Goal: Information Seeking & Learning: Compare options

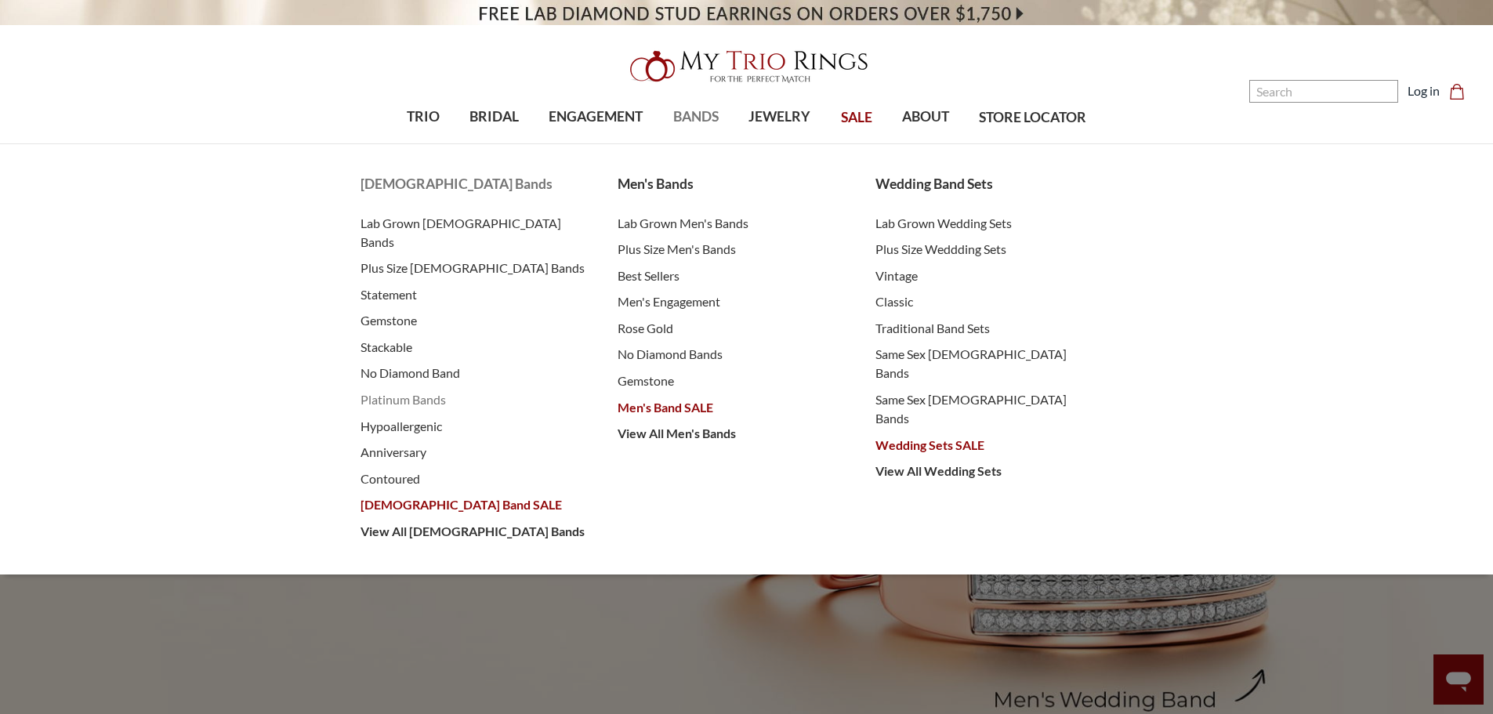
drag, startPoint x: 385, startPoint y: 383, endPoint x: 411, endPoint y: 387, distance: 26.2
click at [385, 390] on span "Platinum Bands" at bounding box center [474, 399] width 227 height 19
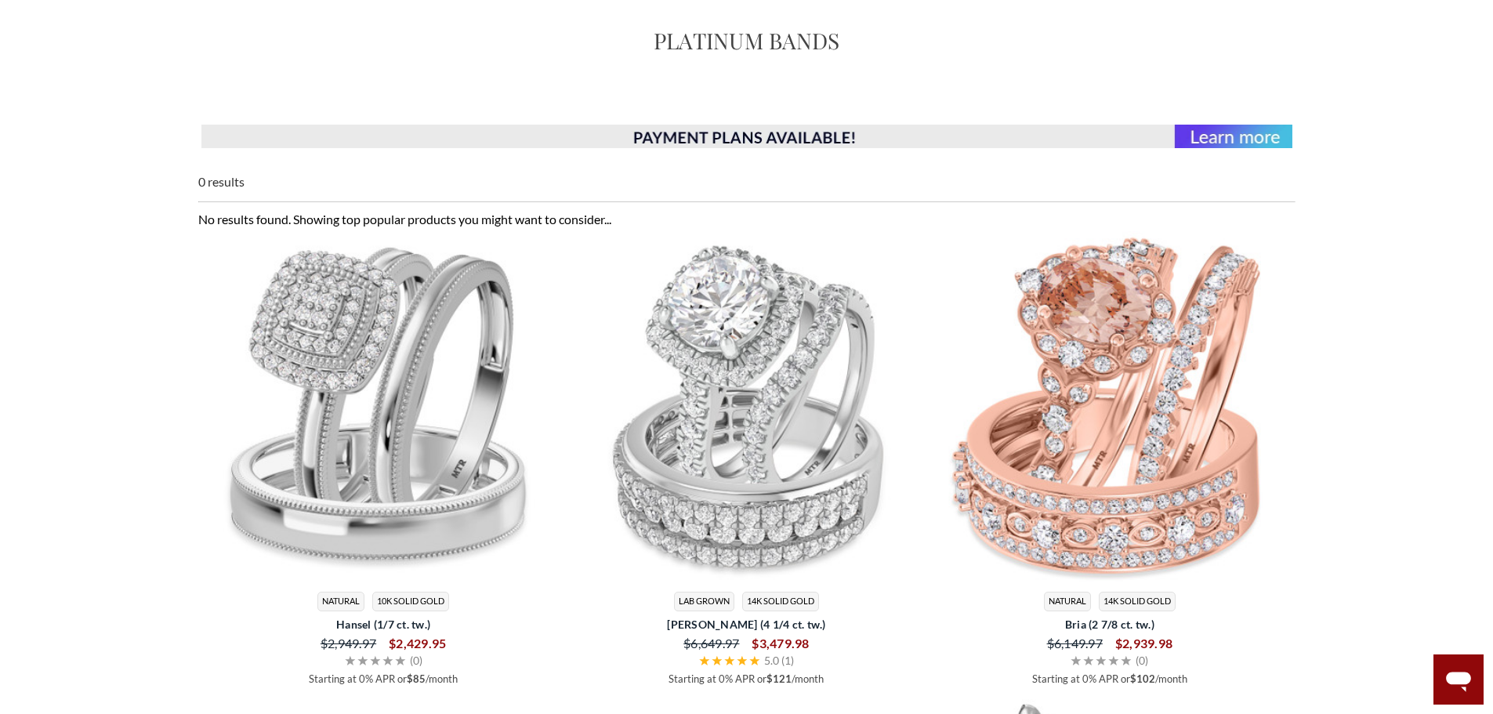
scroll to position [157, 0]
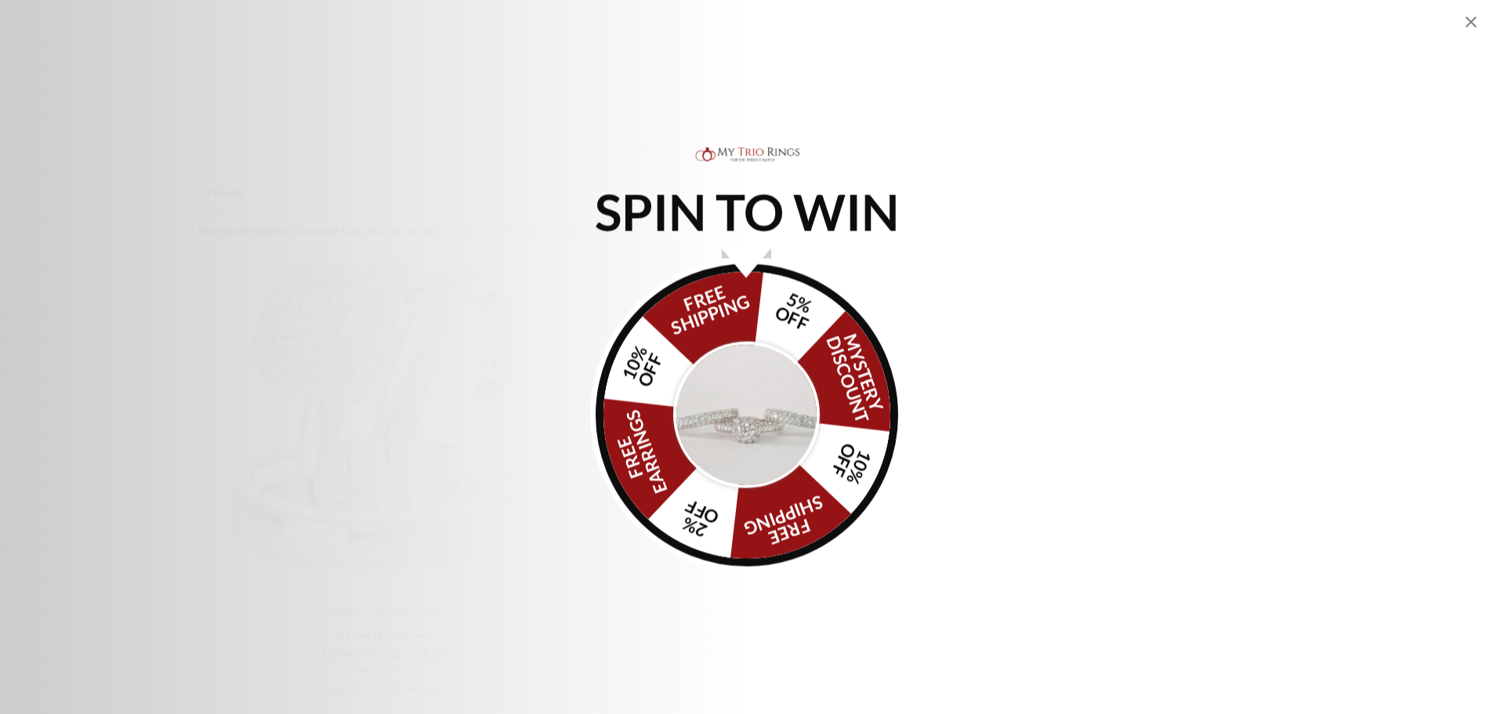
click at [1467, 23] on icon "Close popup" at bounding box center [1471, 22] width 19 height 19
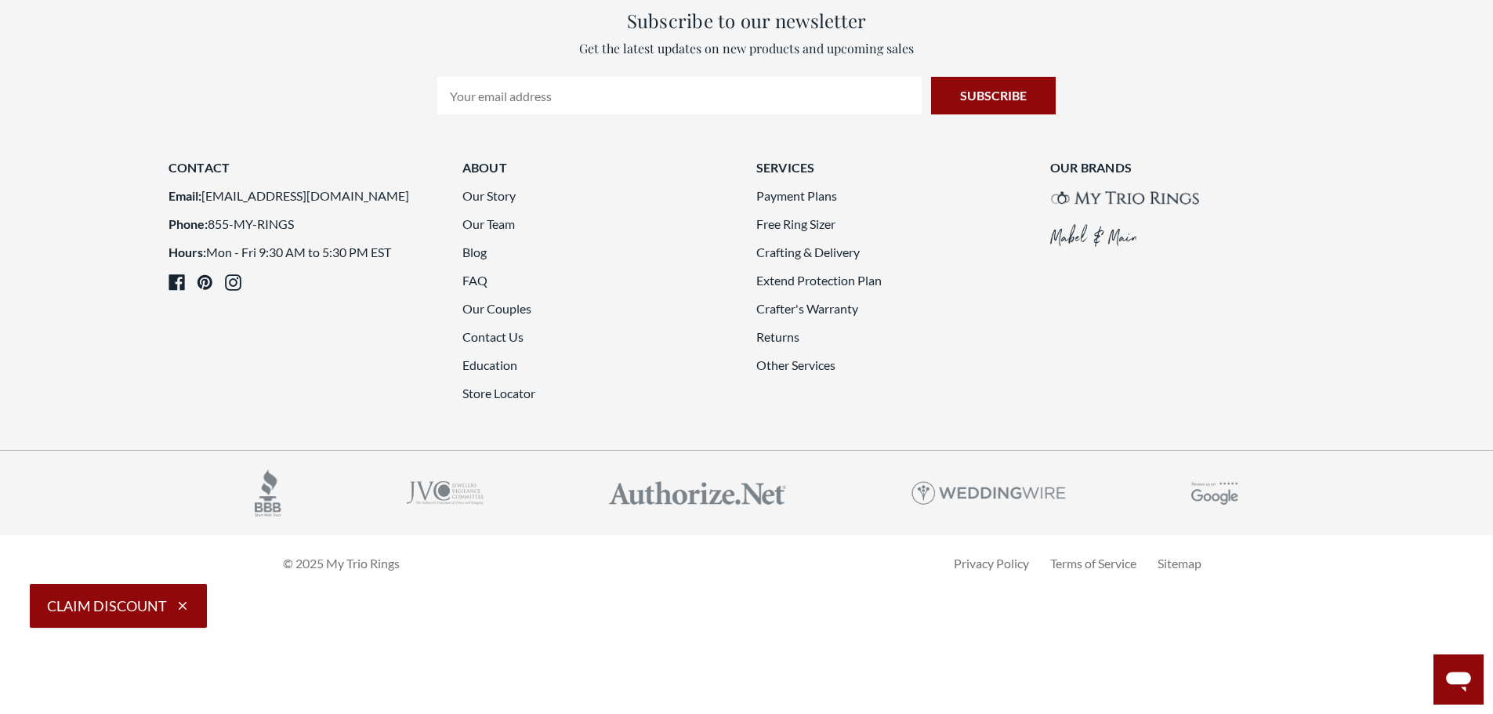
scroll to position [3136, 0]
drag, startPoint x: 376, startPoint y: 348, endPoint x: 394, endPoint y: 354, distance: 18.1
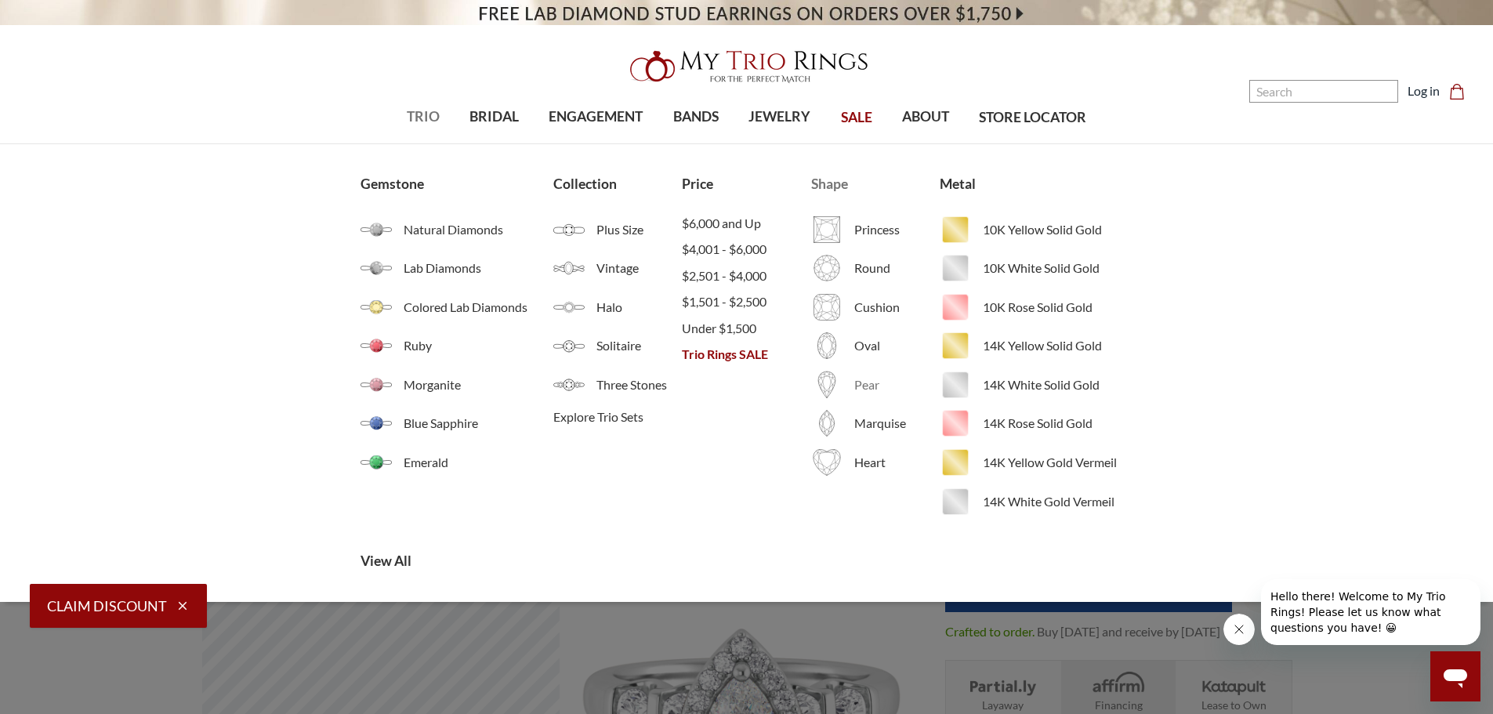
click at [862, 390] on span "Pear" at bounding box center [897, 385] width 85 height 19
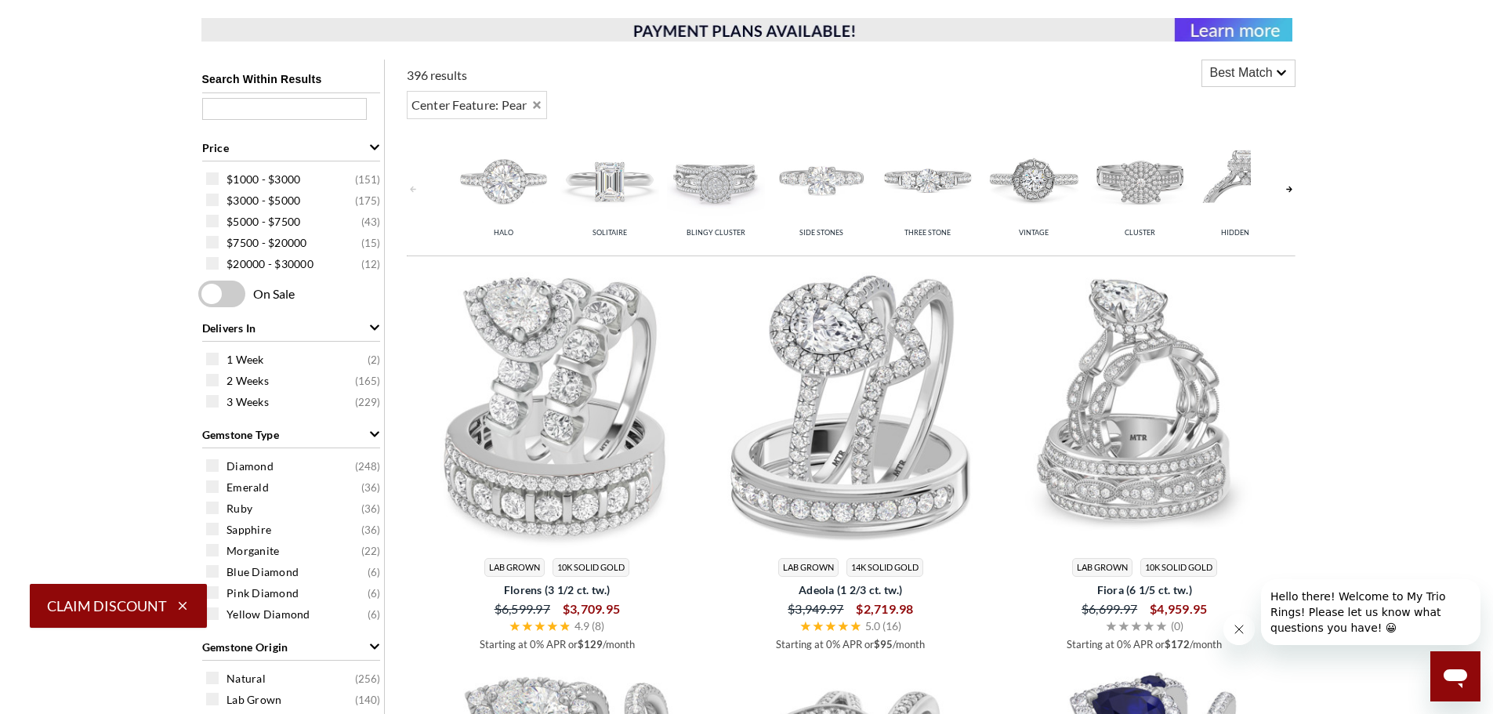
scroll to position [549, 0]
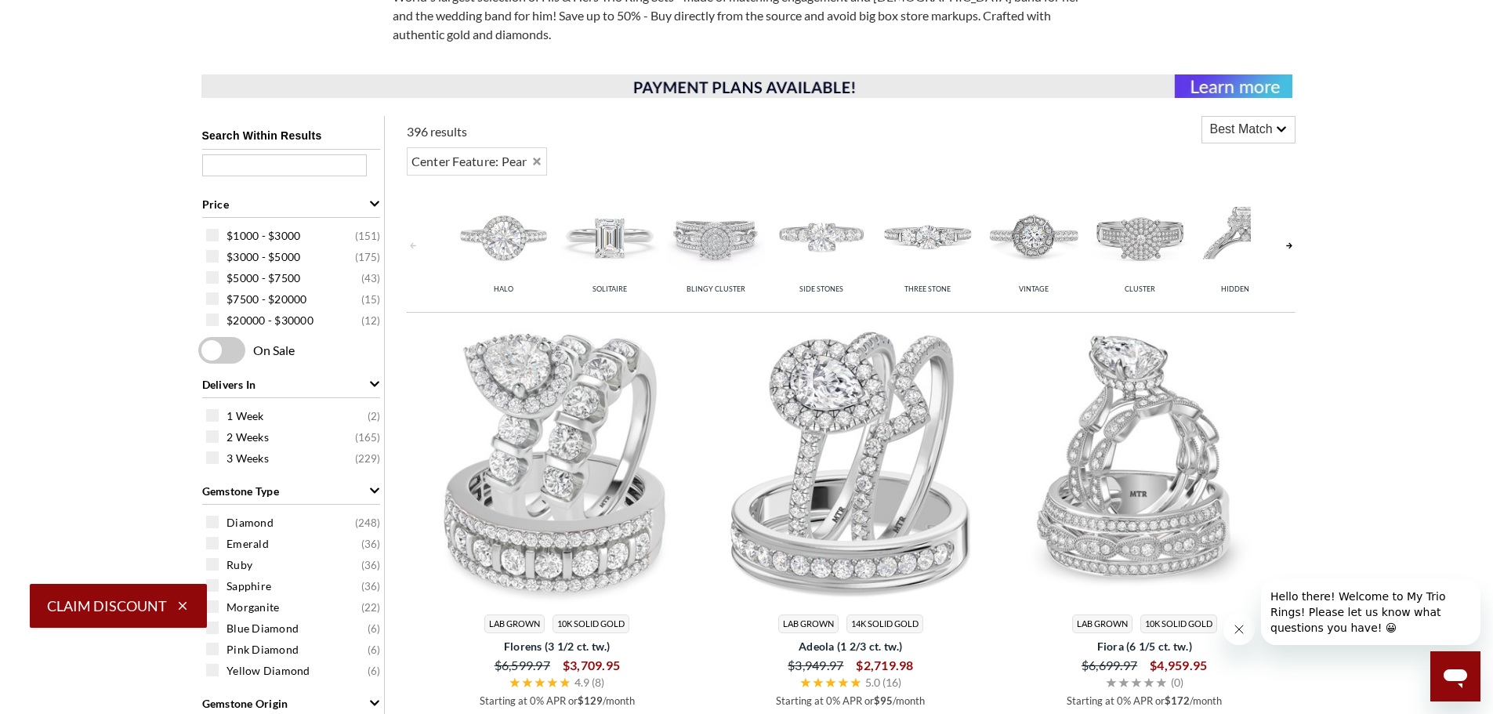
click at [503, 238] on img at bounding box center [504, 236] width 98 height 98
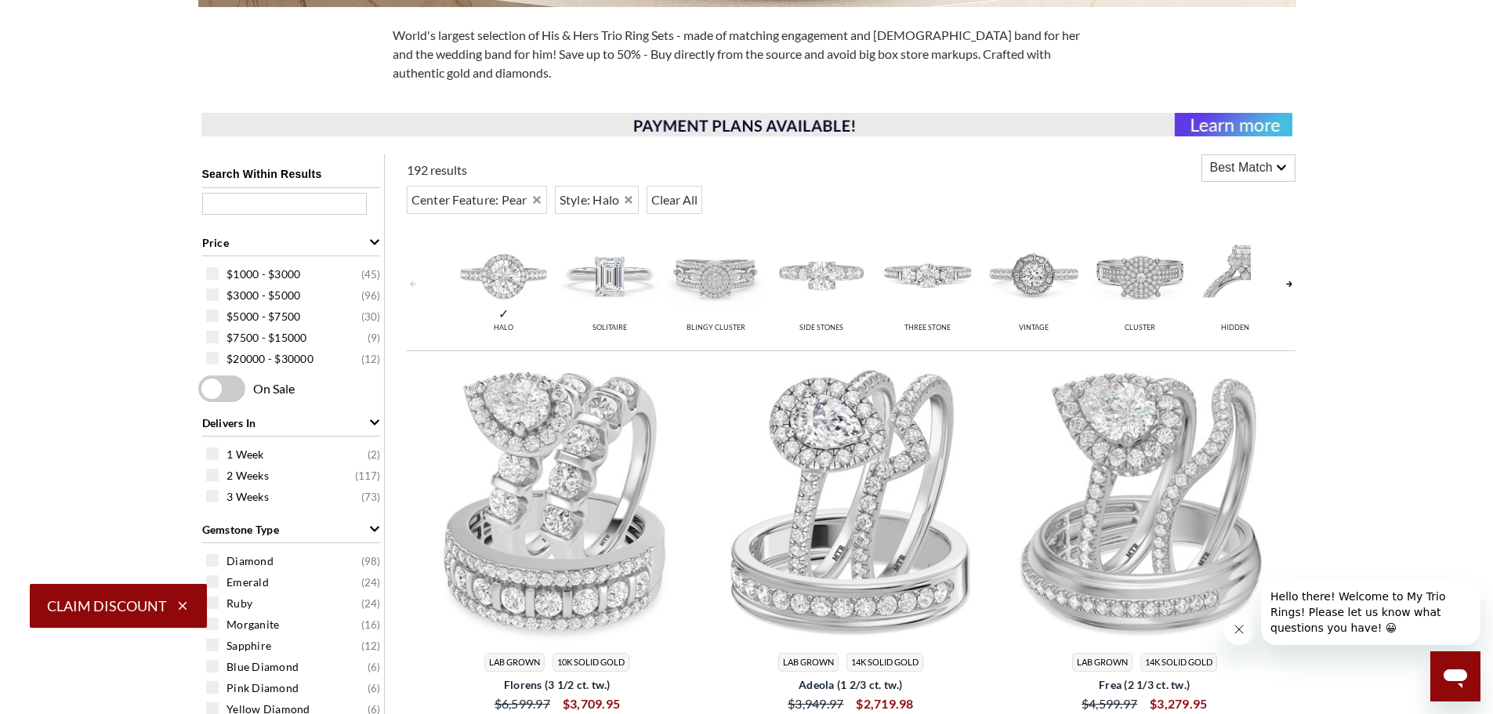
scroll to position [549, 0]
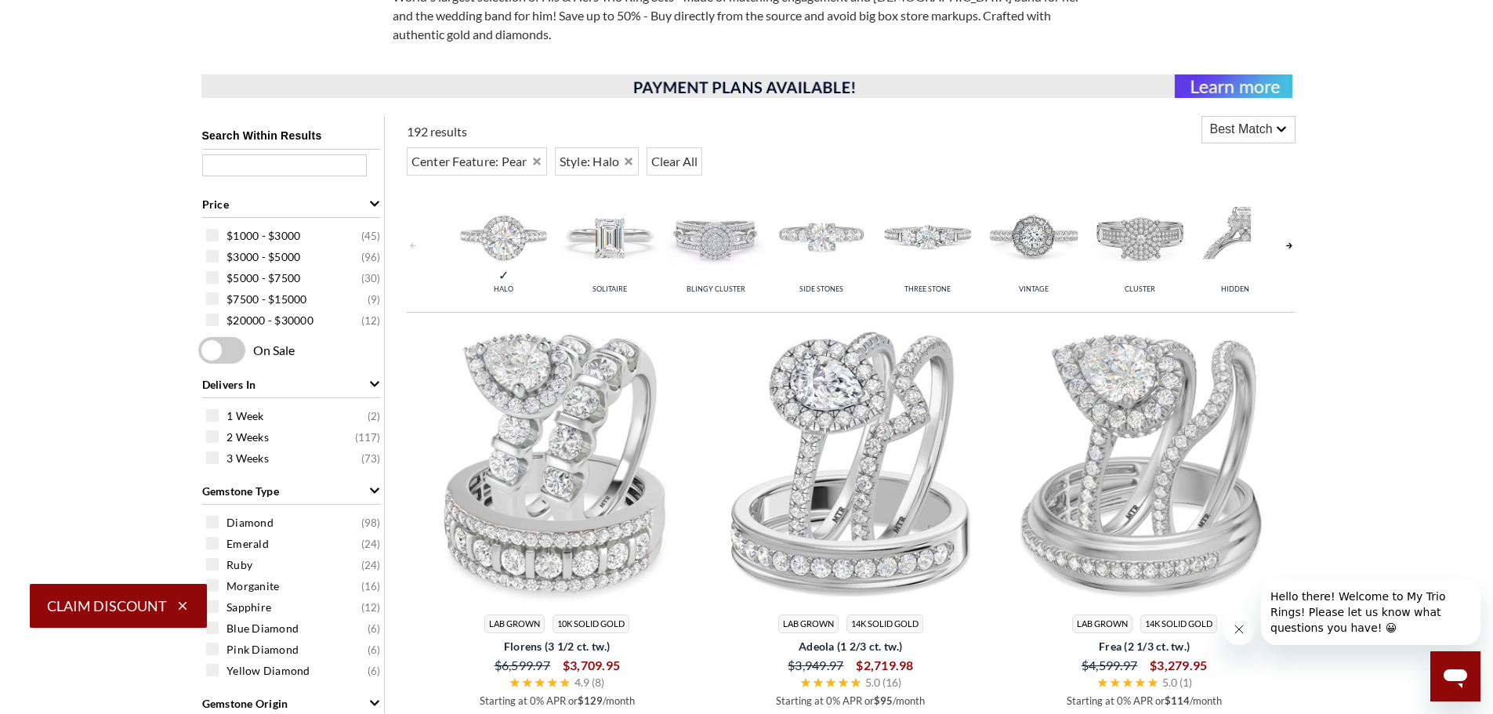
click at [605, 246] on img at bounding box center [610, 236] width 98 height 98
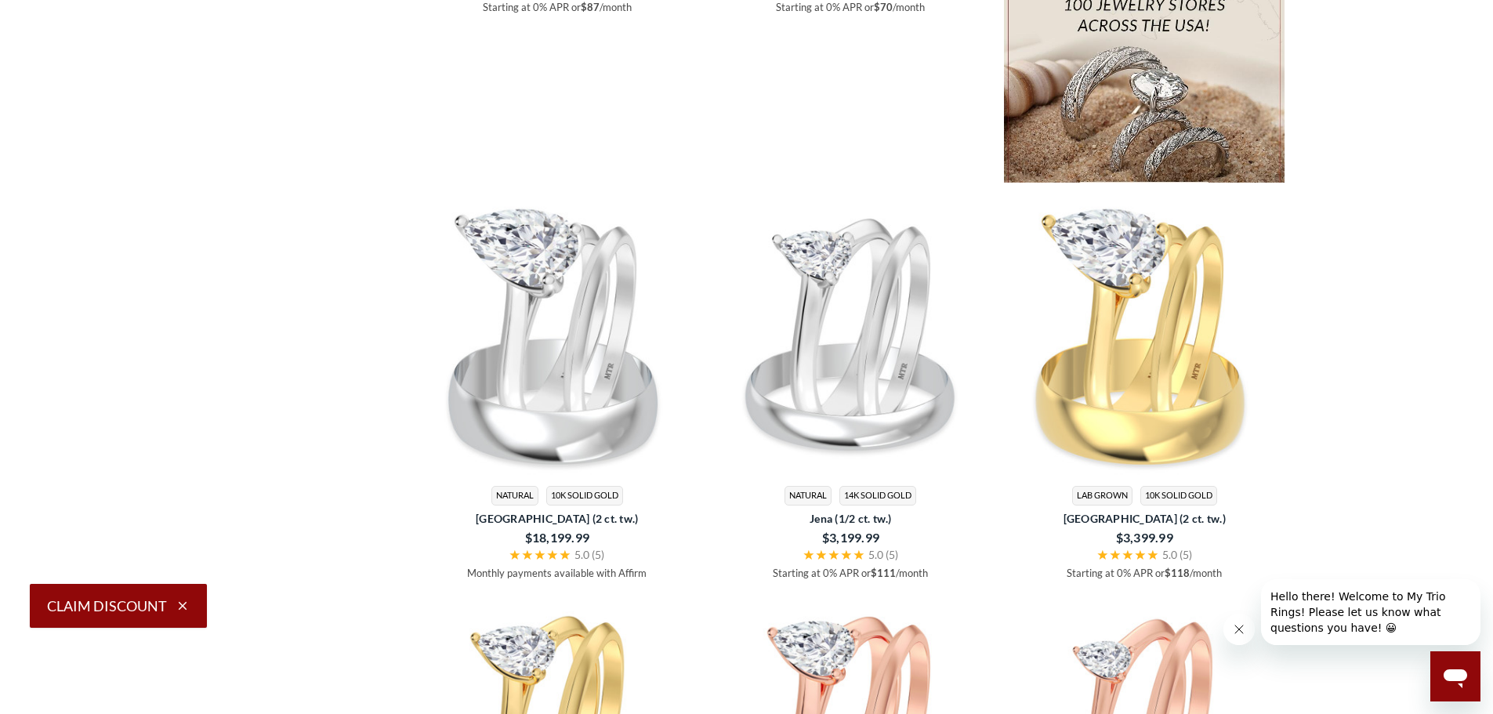
scroll to position [2744, 0]
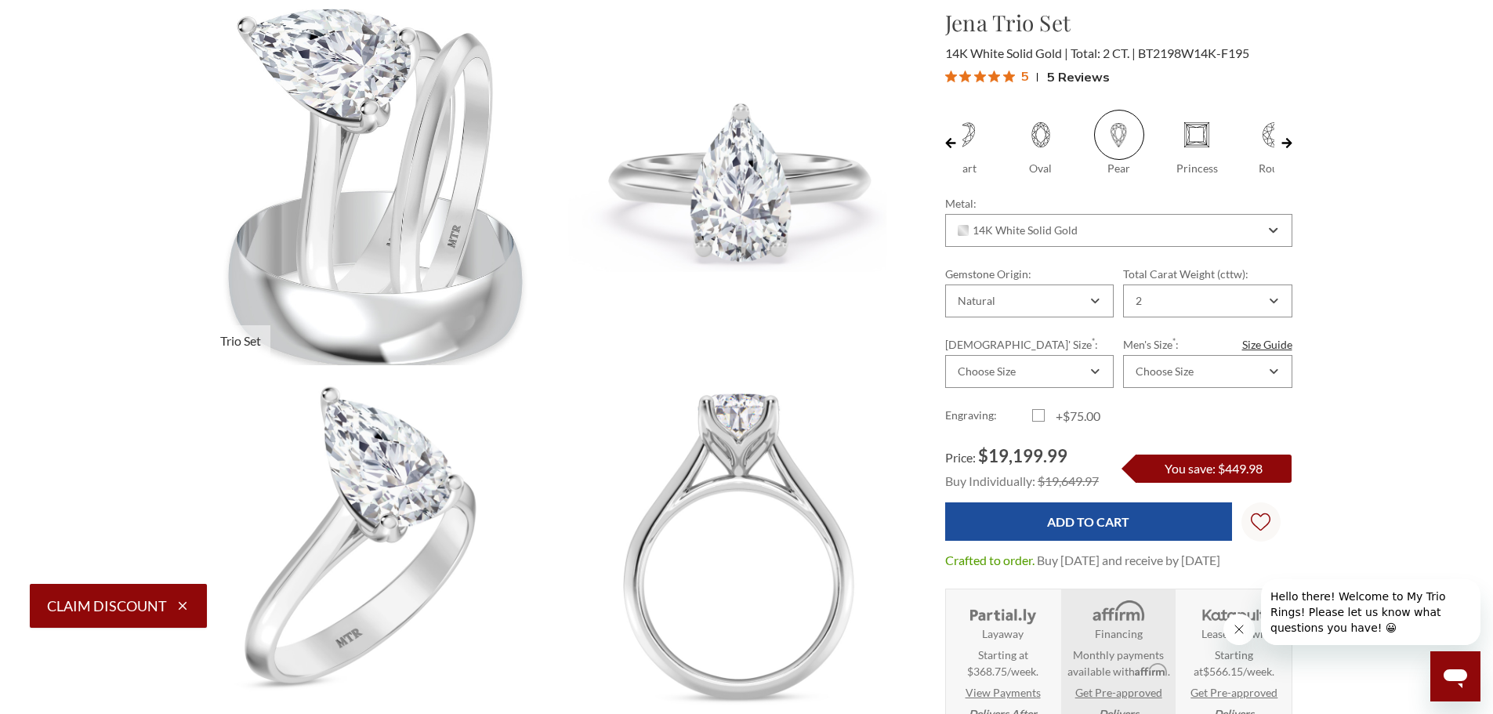
click at [437, 334] on img at bounding box center [381, 186] width 394 height 394
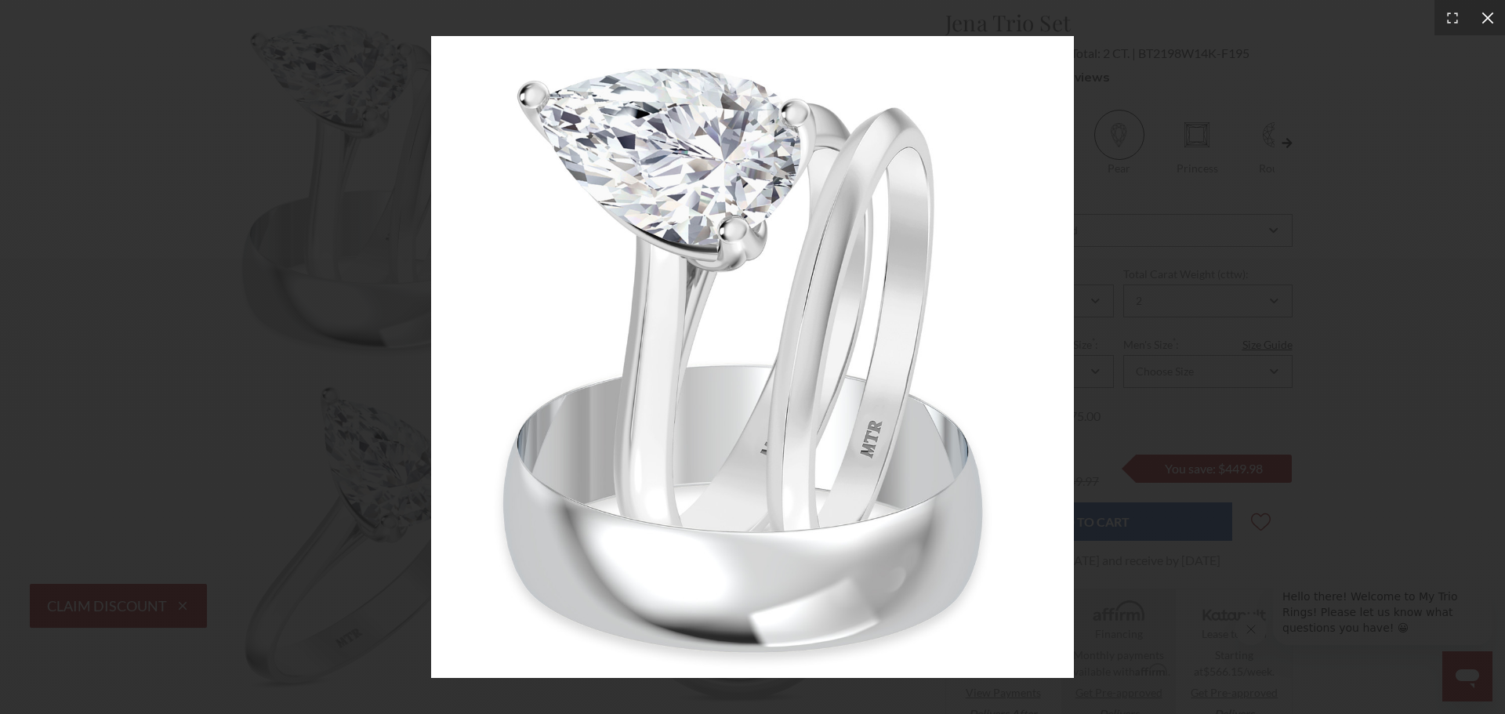
click at [1479, 26] on div at bounding box center [1487, 17] width 35 height 35
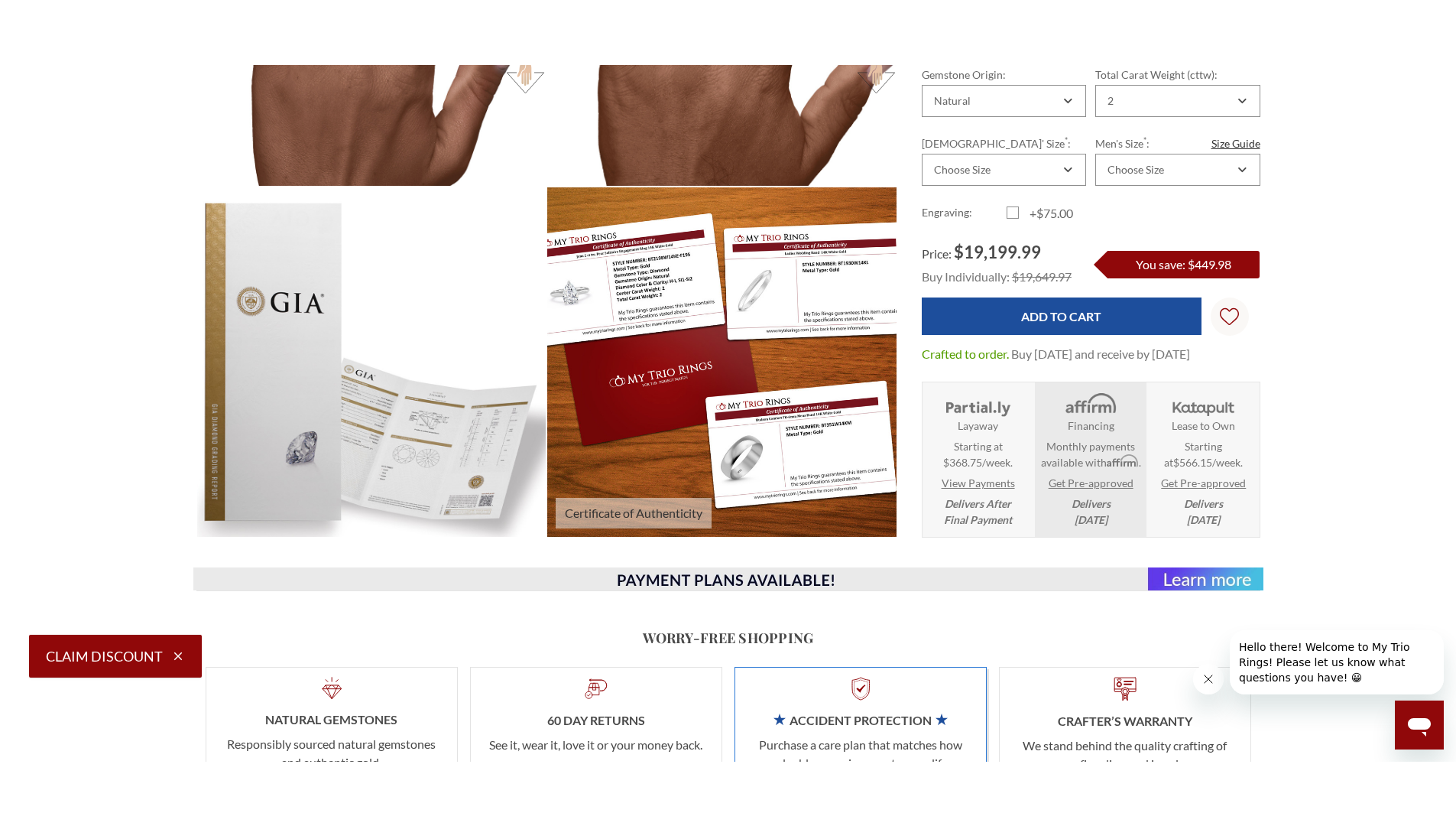
scroll to position [2141, 0]
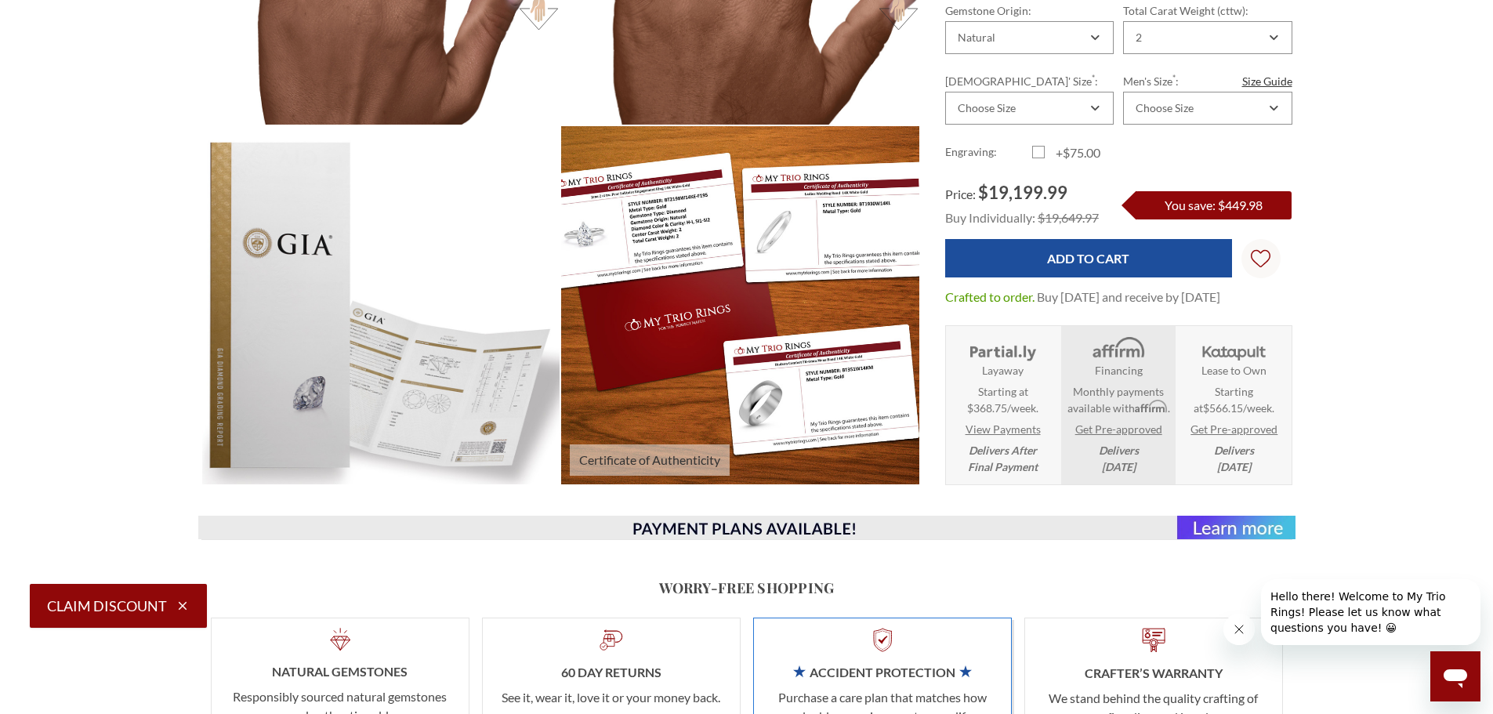
click at [615, 245] on img at bounding box center [740, 305] width 394 height 394
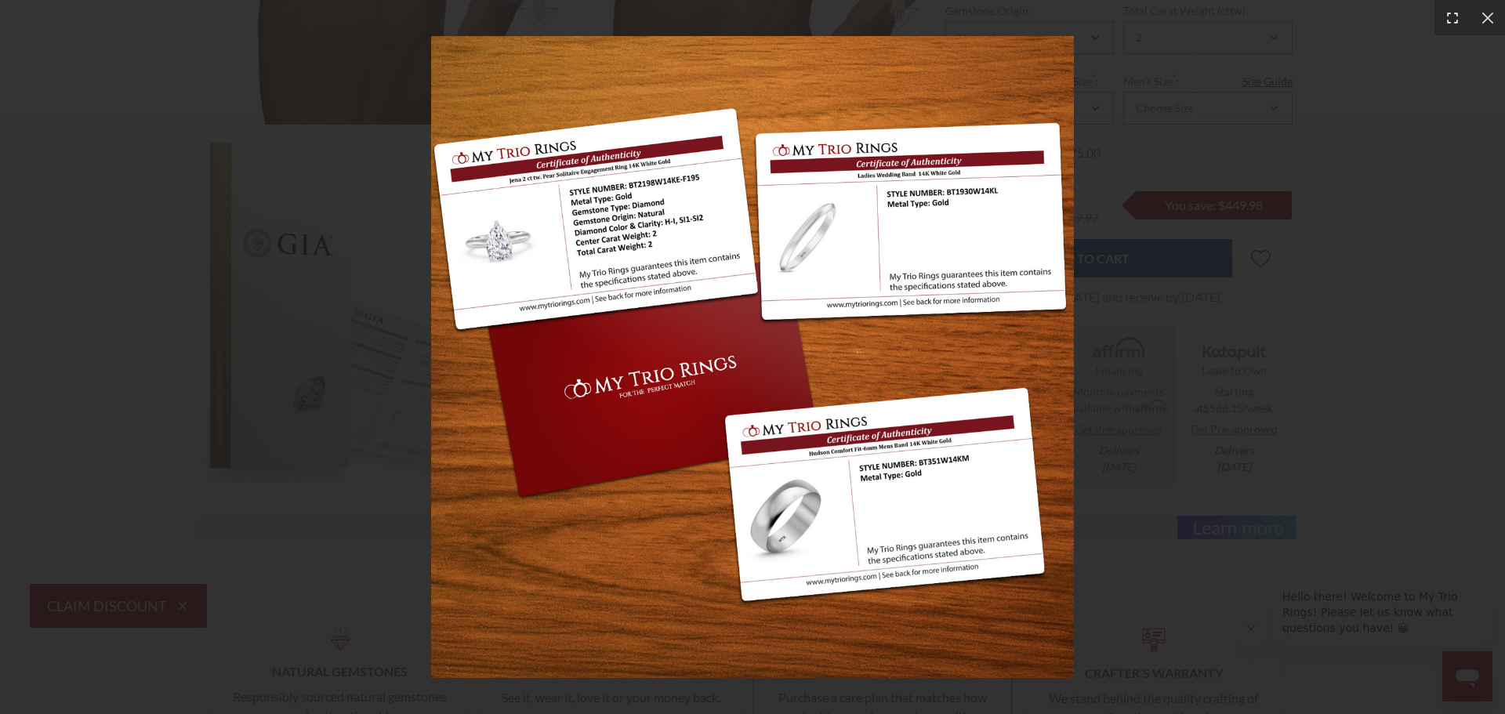
click at [1469, 14] on div at bounding box center [1452, 17] width 35 height 35
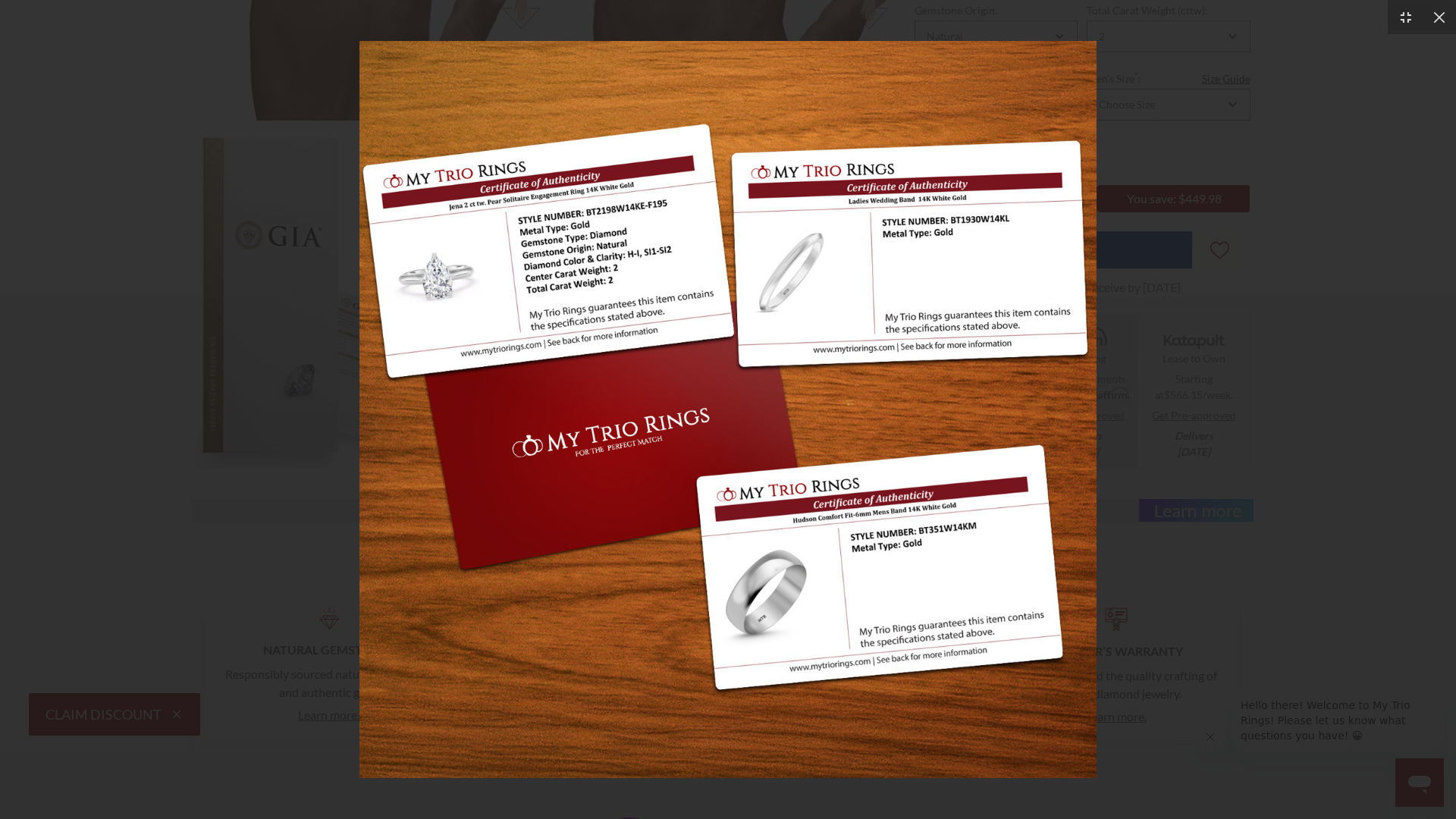
drag, startPoint x: 1444, startPoint y: 13, endPoint x: 1420, endPoint y: 46, distance: 40.8
click at [1444, 13] on icon at bounding box center [1440, 17] width 15 height 15
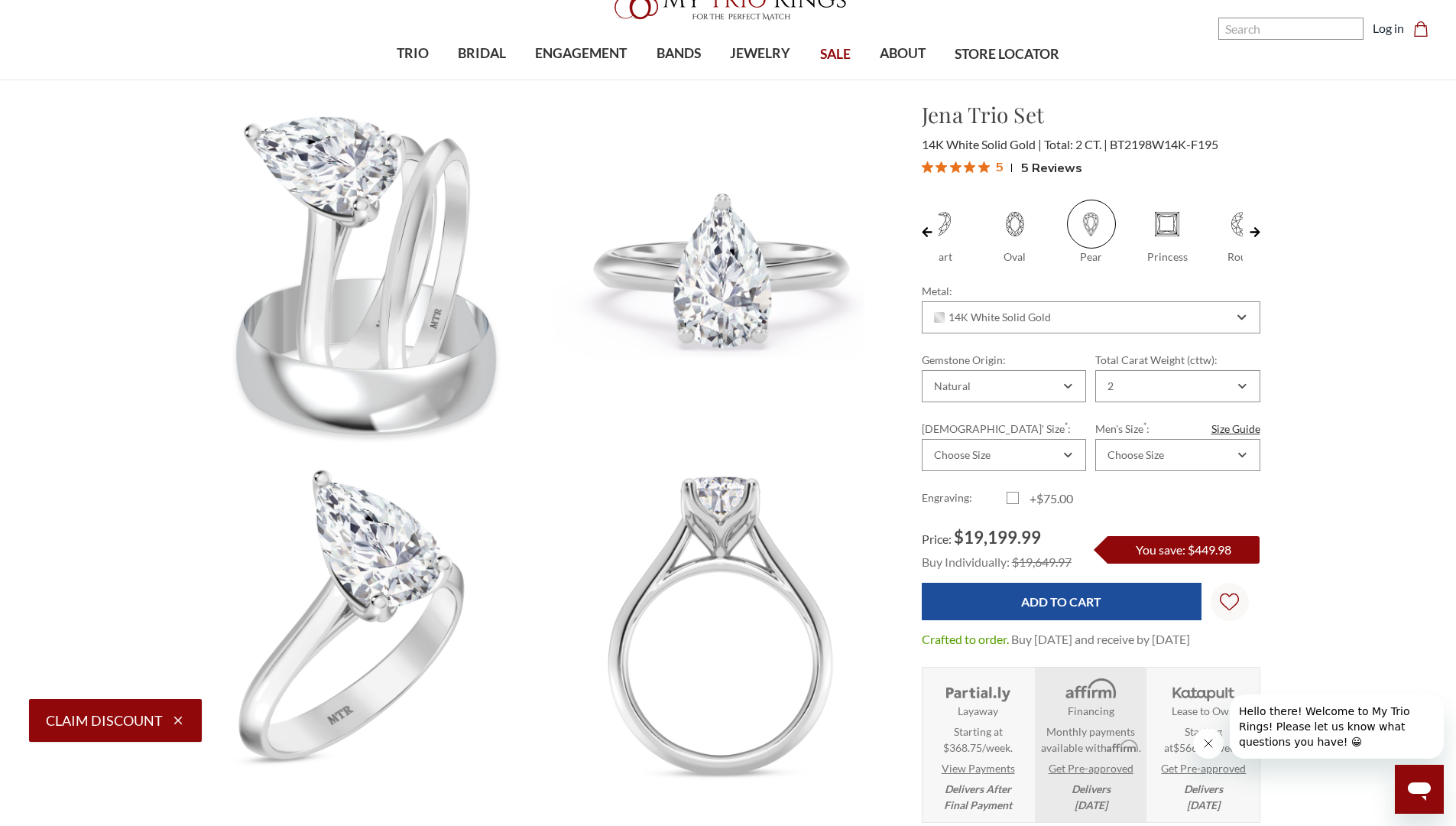
scroll to position [0, 0]
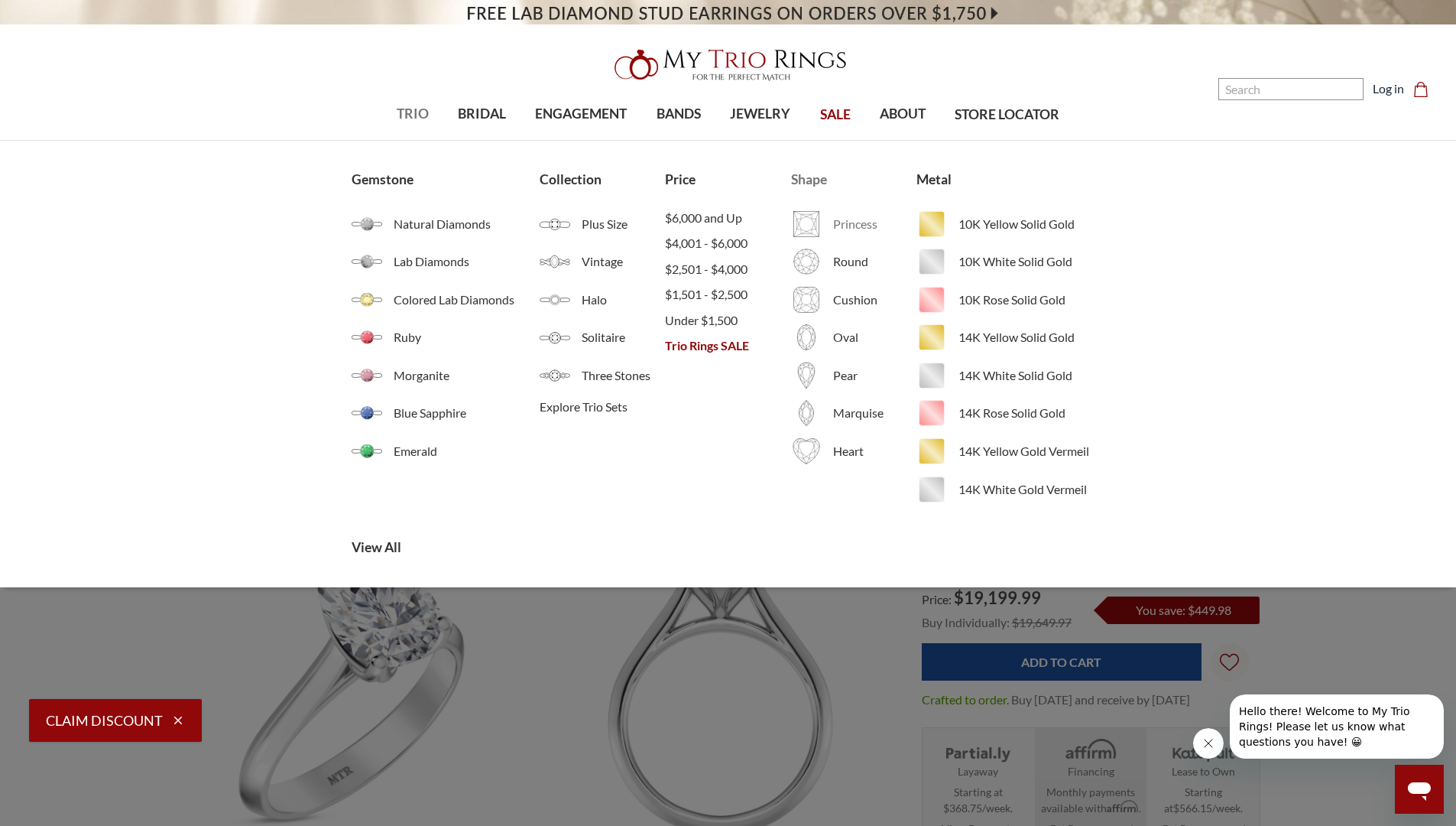
click at [843, 230] on span "Princess" at bounding box center [875, 223] width 83 height 19
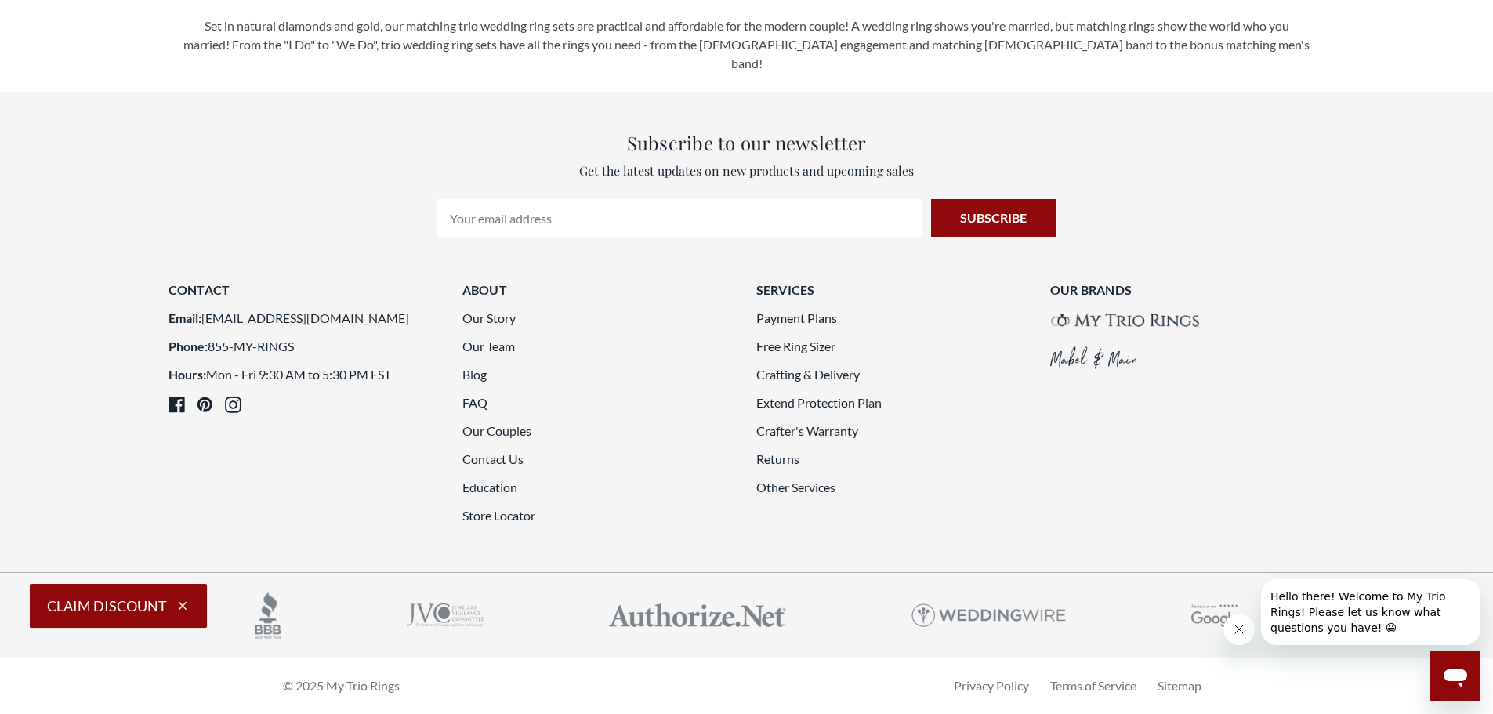
scroll to position [4704, 0]
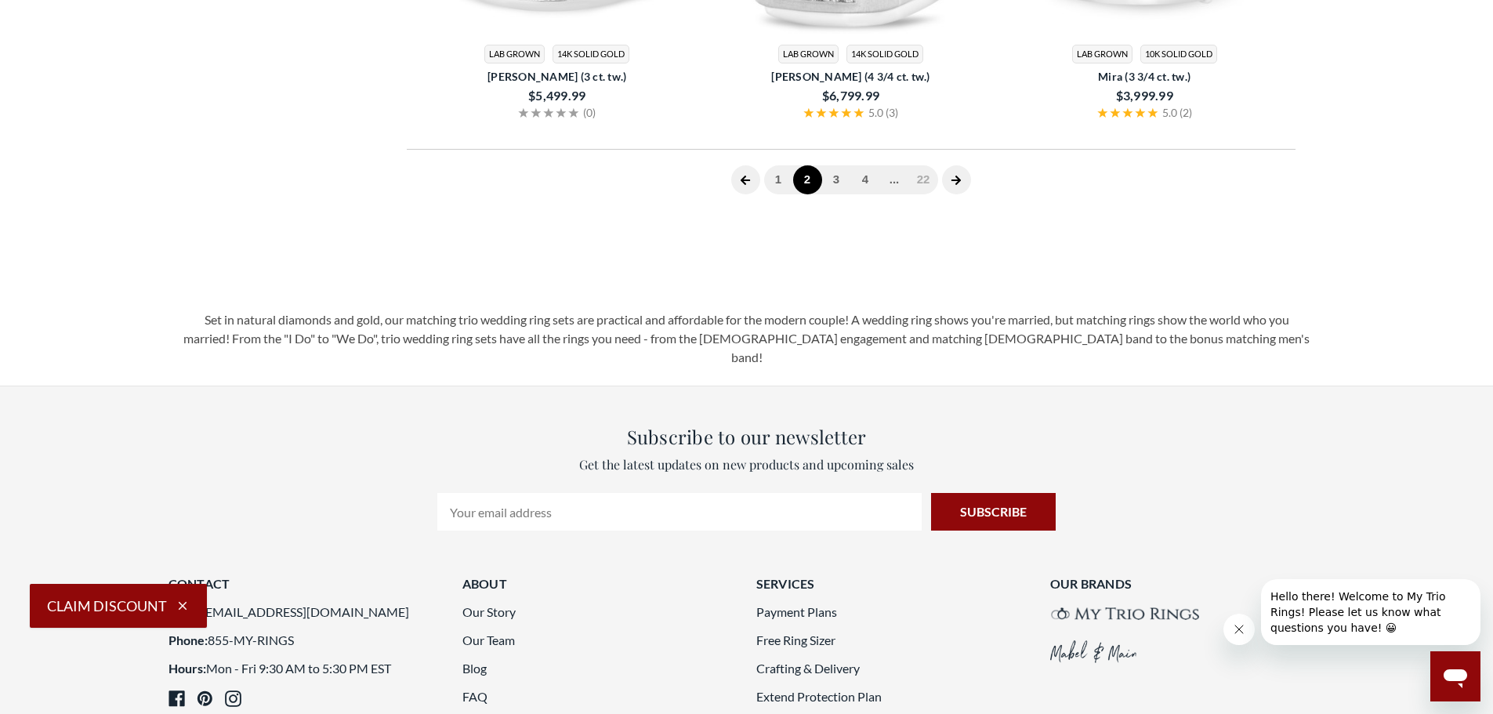
scroll to position [647, 0]
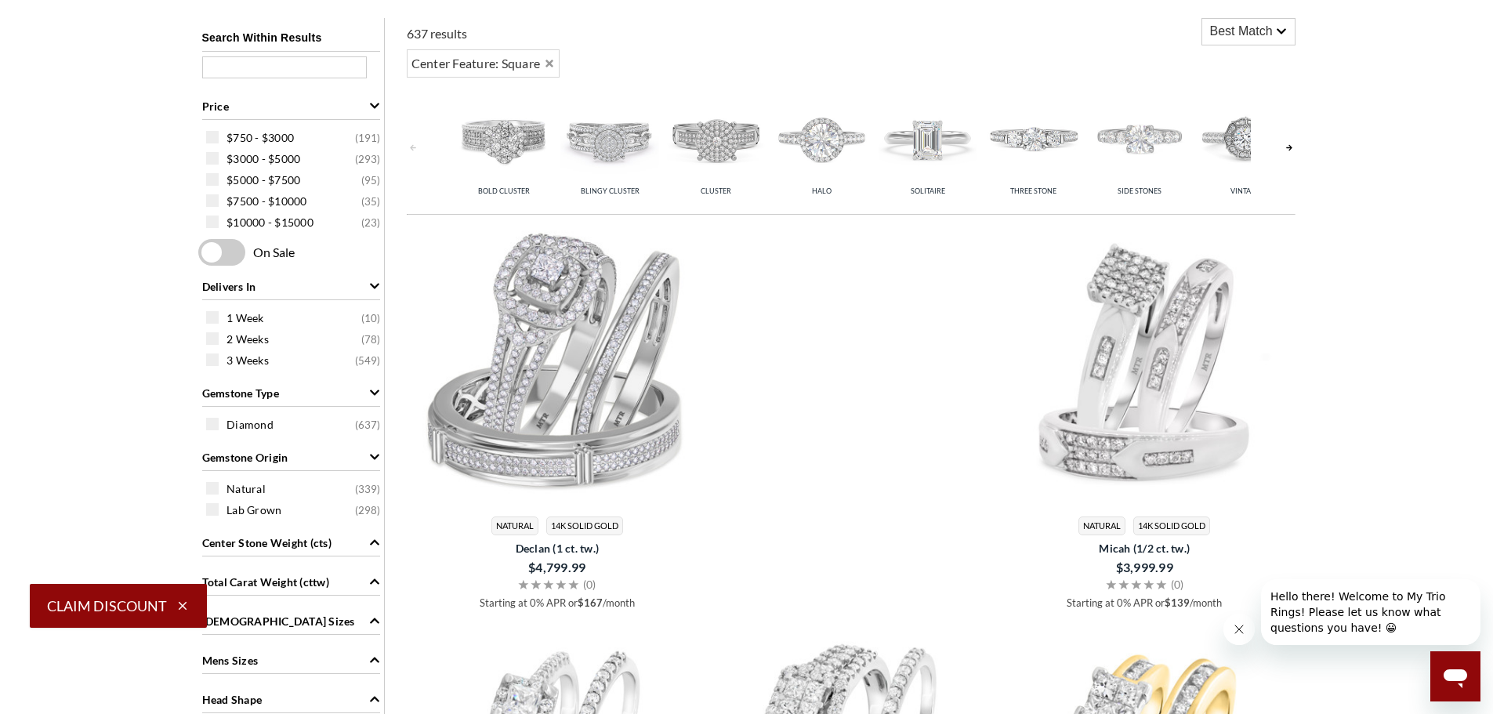
click at [924, 153] on img at bounding box center [928, 138] width 98 height 98
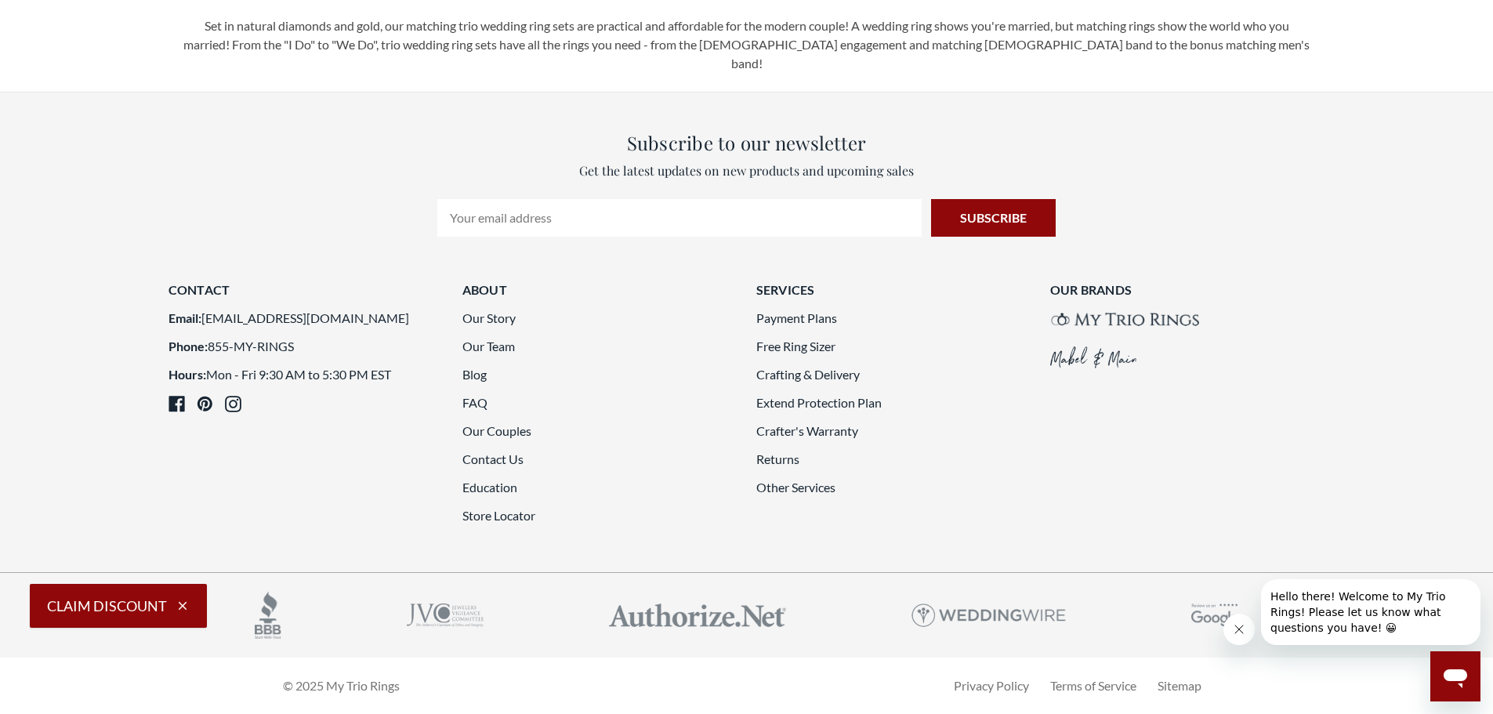
scroll to position [4567, 0]
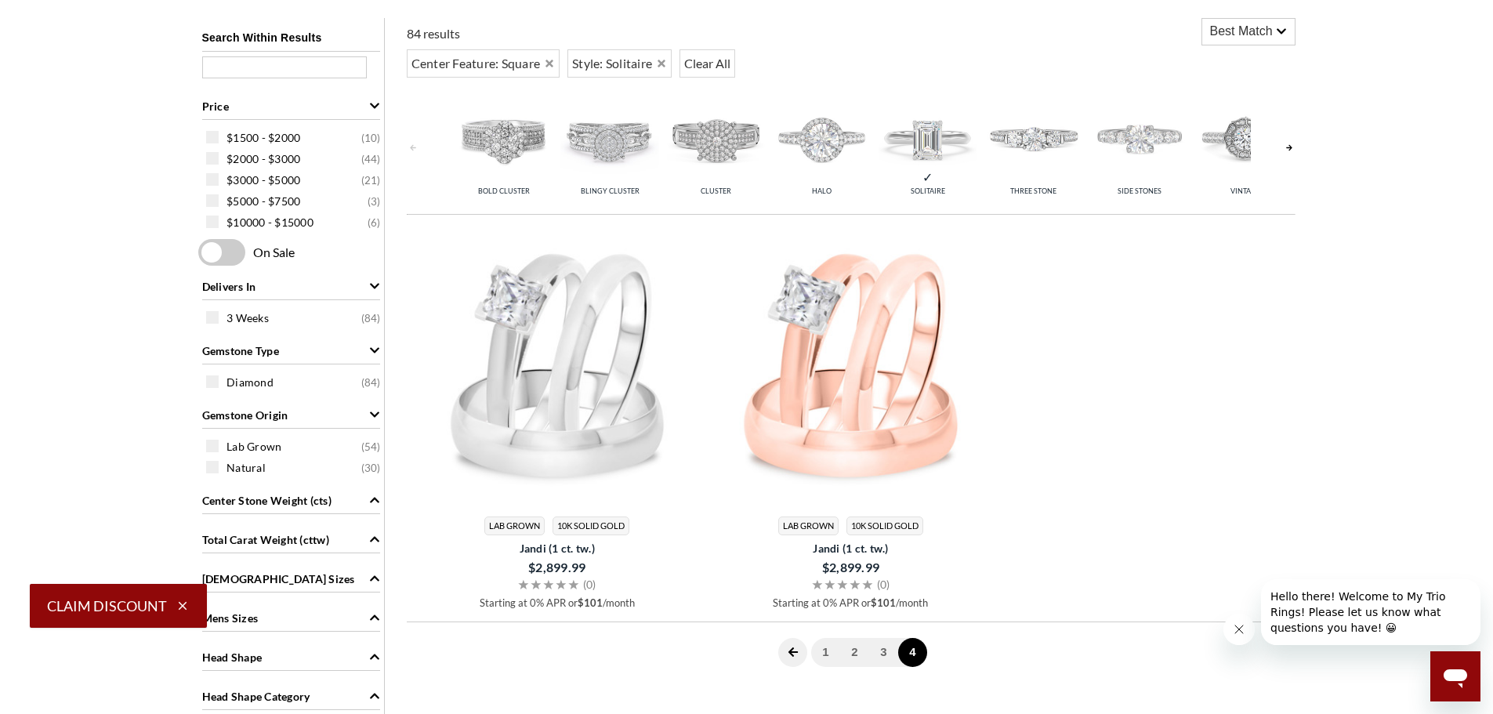
click at [1287, 147] on link at bounding box center [1289, 147] width 13 height 125
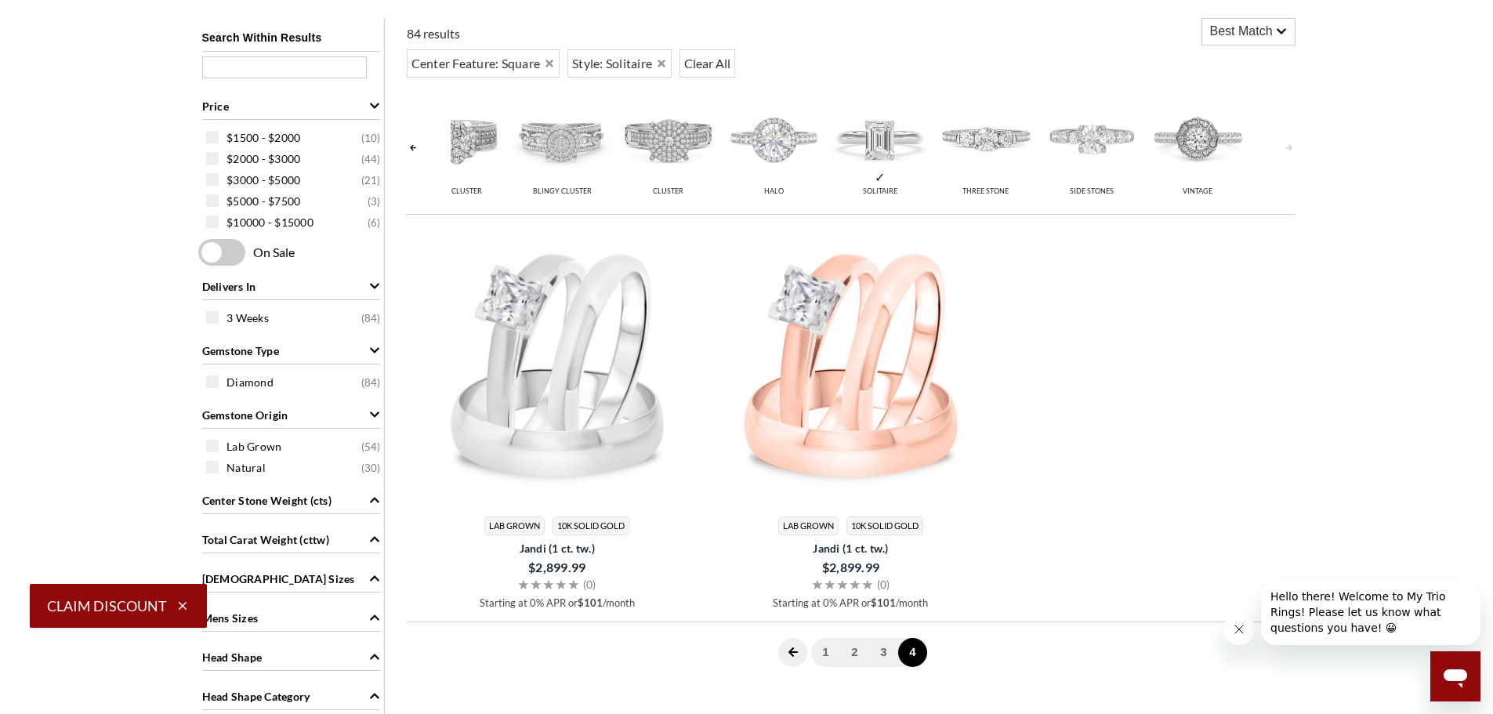
click at [1191, 138] on img at bounding box center [1198, 138] width 98 height 98
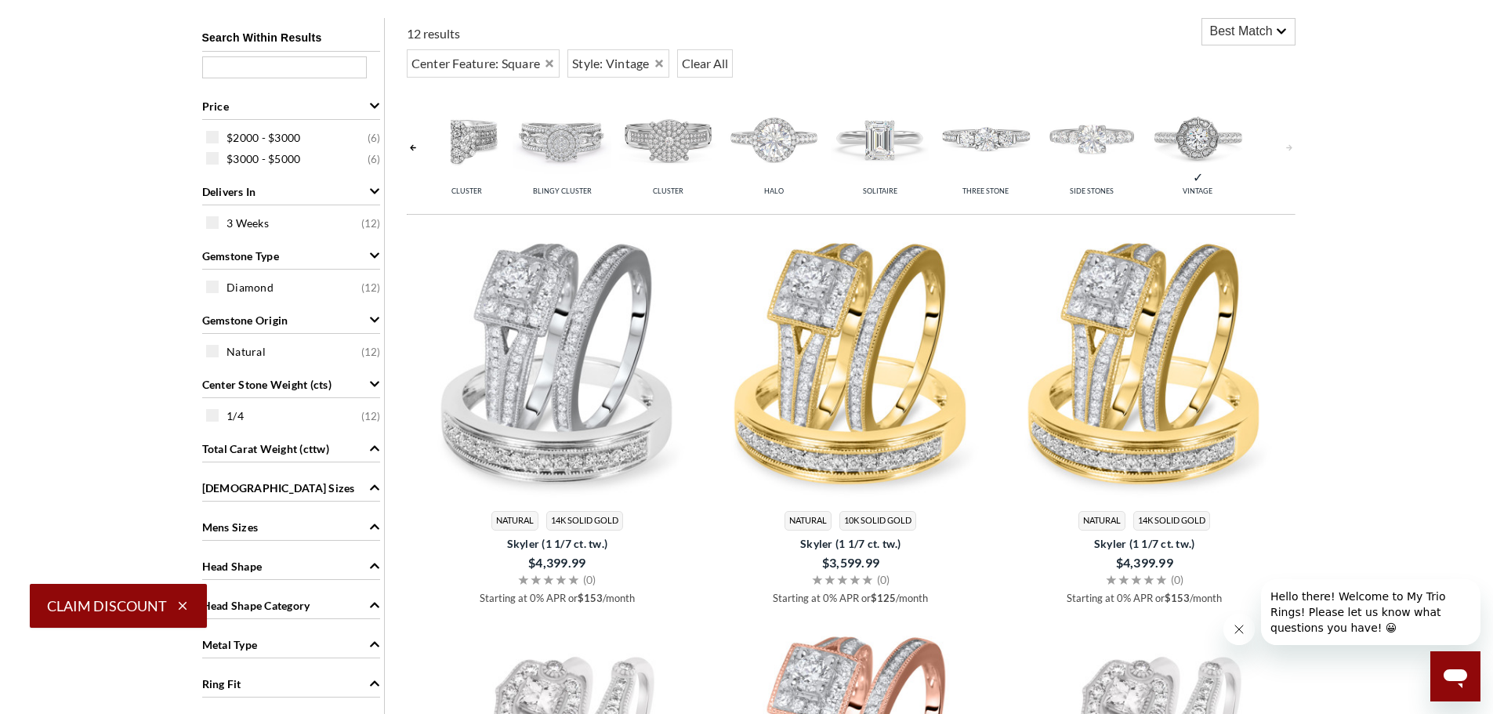
click at [880, 153] on img at bounding box center [880, 138] width 98 height 98
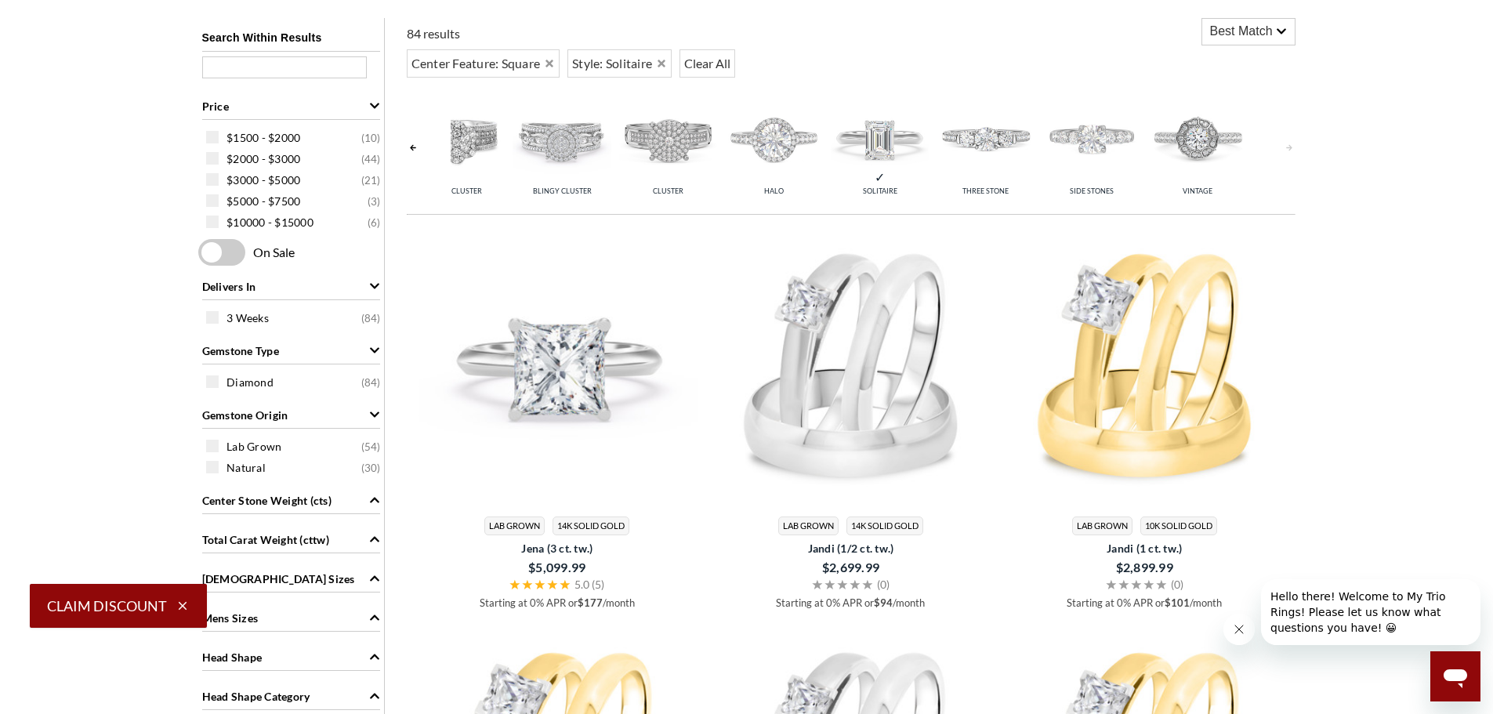
click at [562, 347] on img at bounding box center [557, 365] width 281 height 281
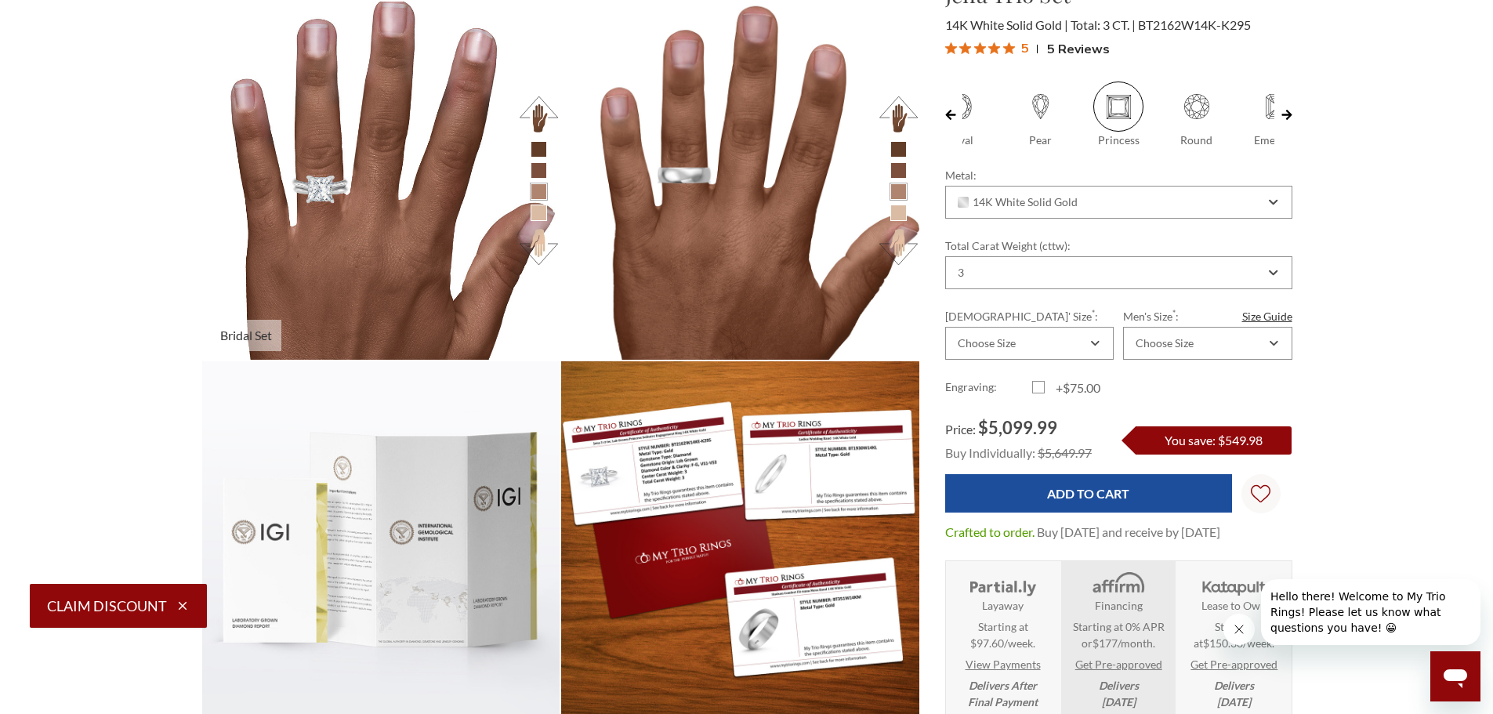
scroll to position [697, 1080]
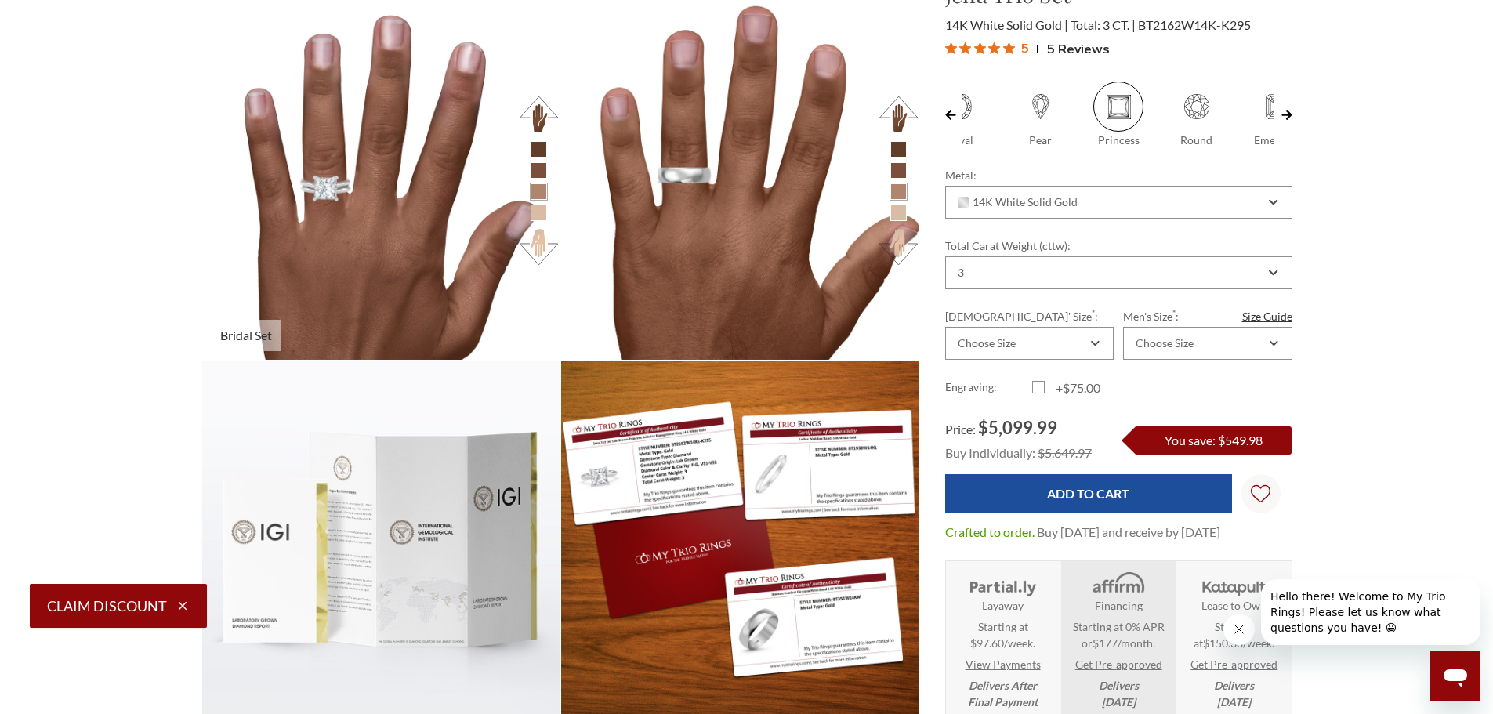
click at [540, 151] on li at bounding box center [539, 149] width 16 height 16
click at [539, 195] on li at bounding box center [539, 191] width 16 height 16
click at [540, 258] on button at bounding box center [538, 247] width 43 height 43
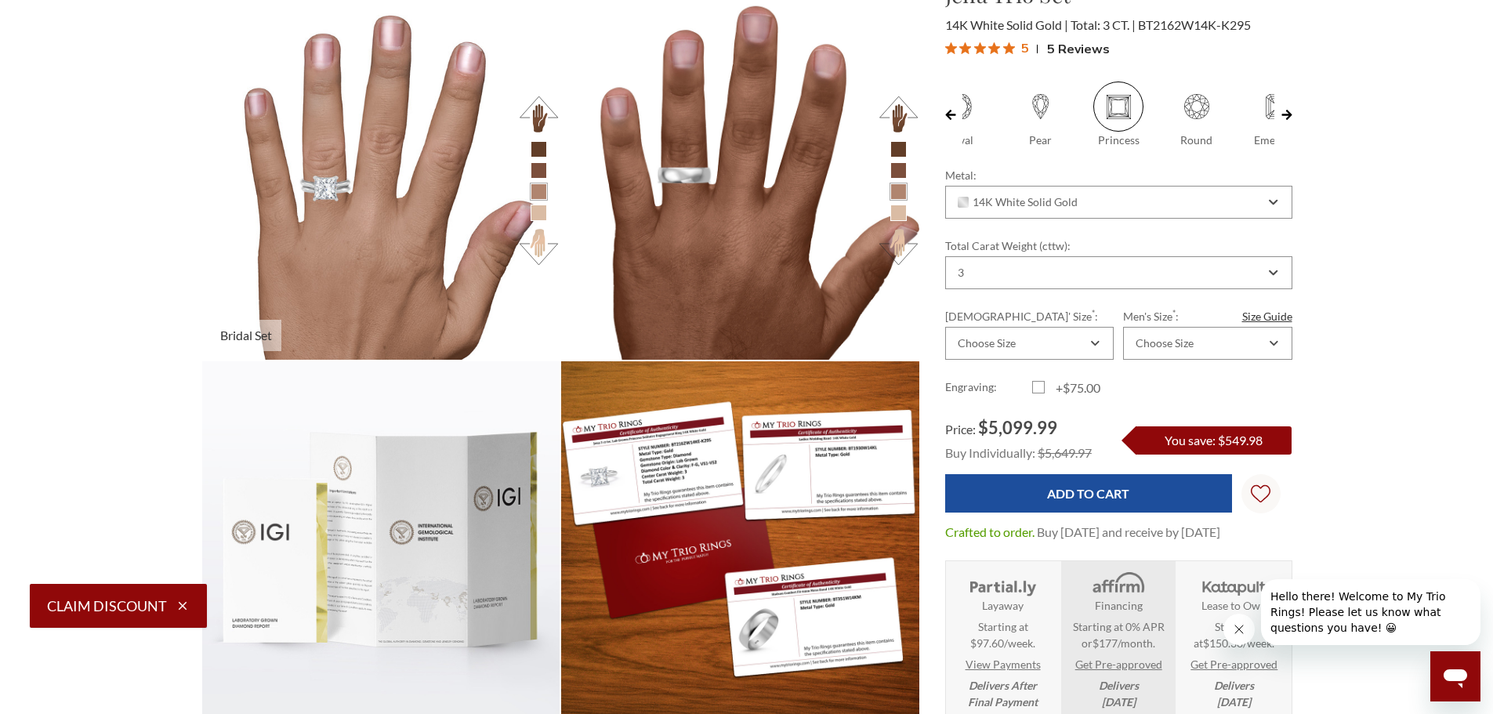
click at [540, 257] on button at bounding box center [538, 247] width 43 height 43
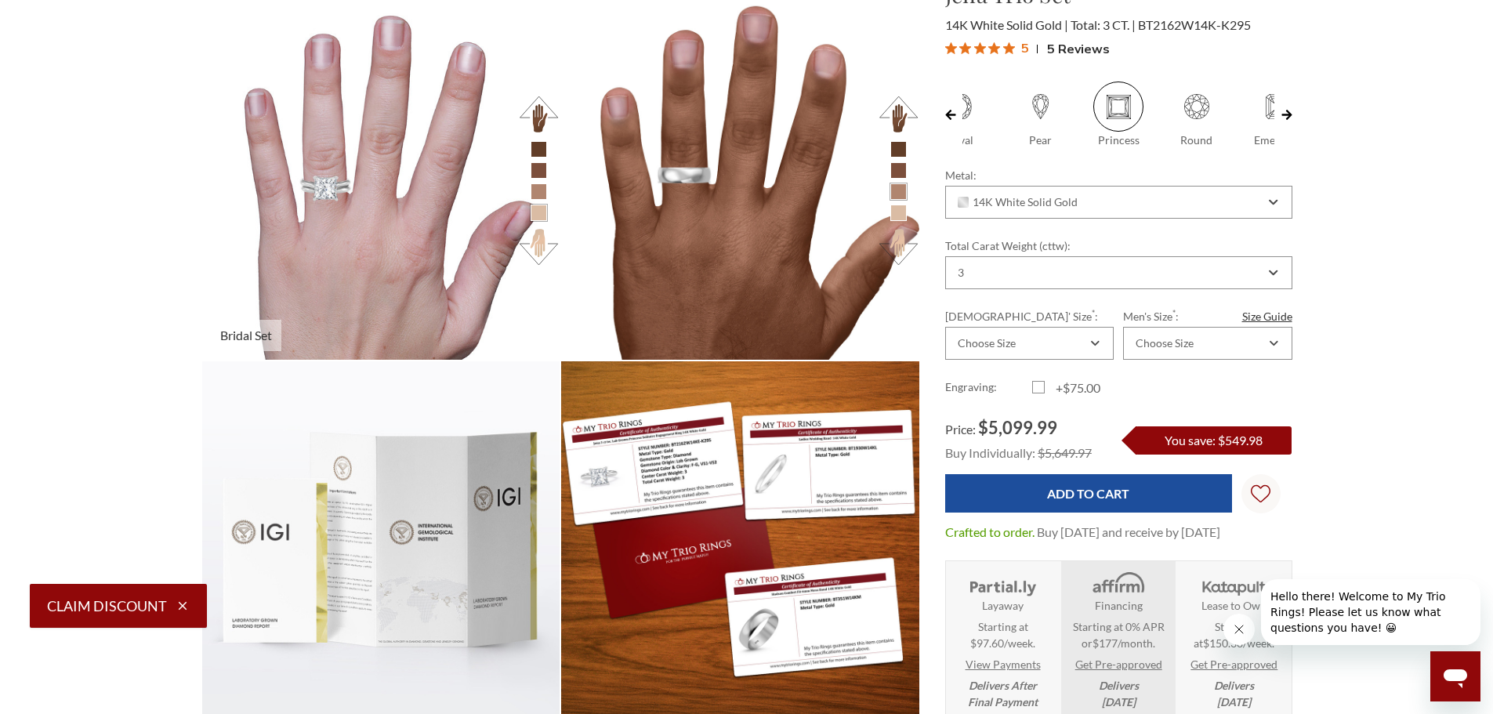
click at [540, 257] on button at bounding box center [538, 247] width 43 height 43
click at [532, 107] on button at bounding box center [538, 114] width 43 height 43
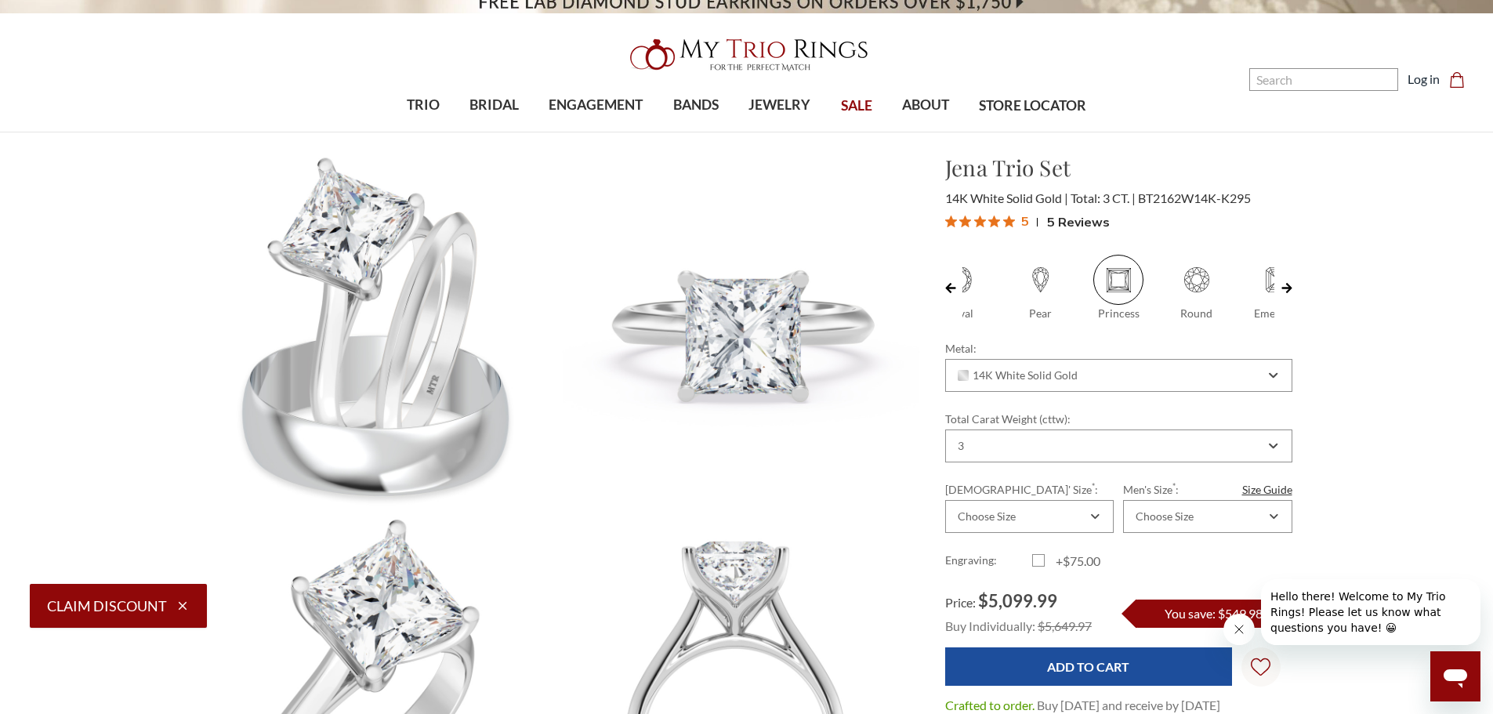
scroll to position [0, 0]
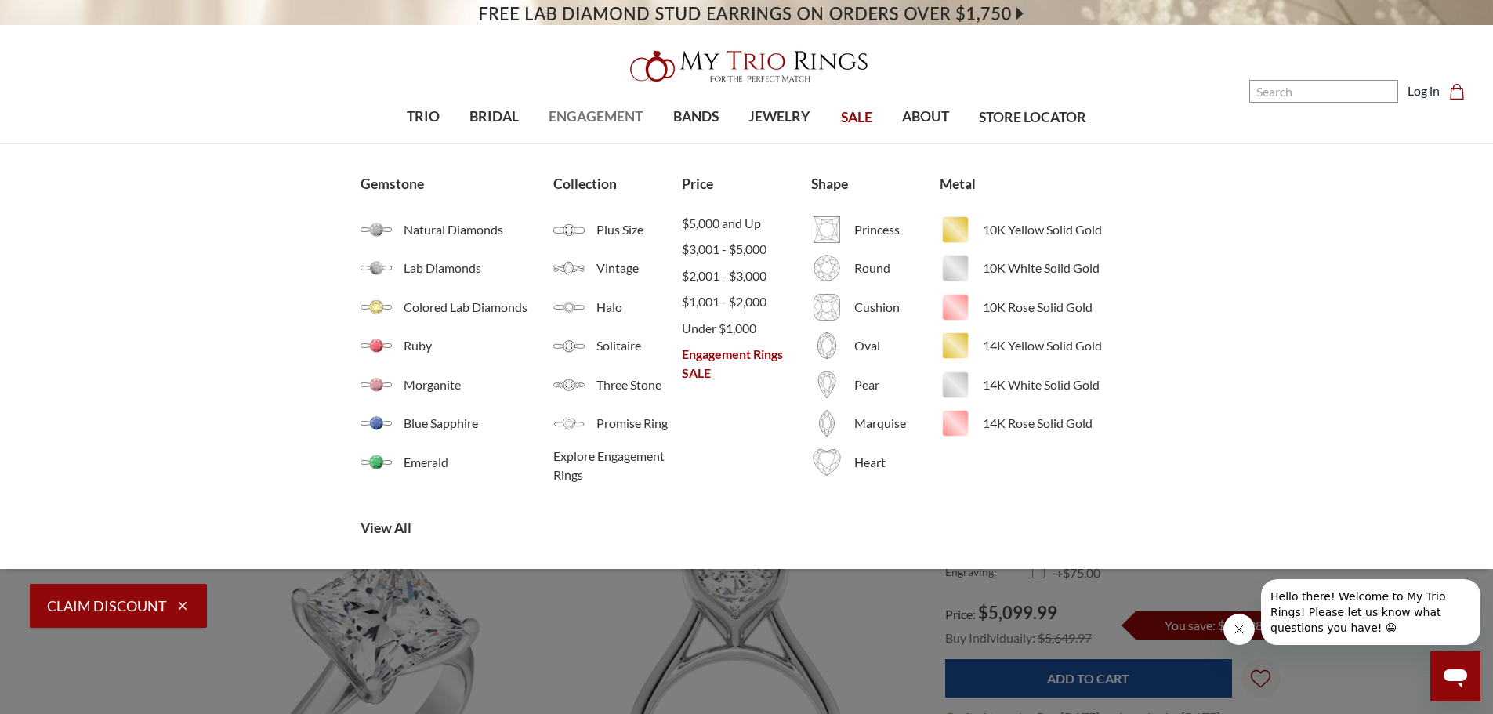
click at [593, 117] on span "ENGAGEMENT" at bounding box center [596, 117] width 94 height 20
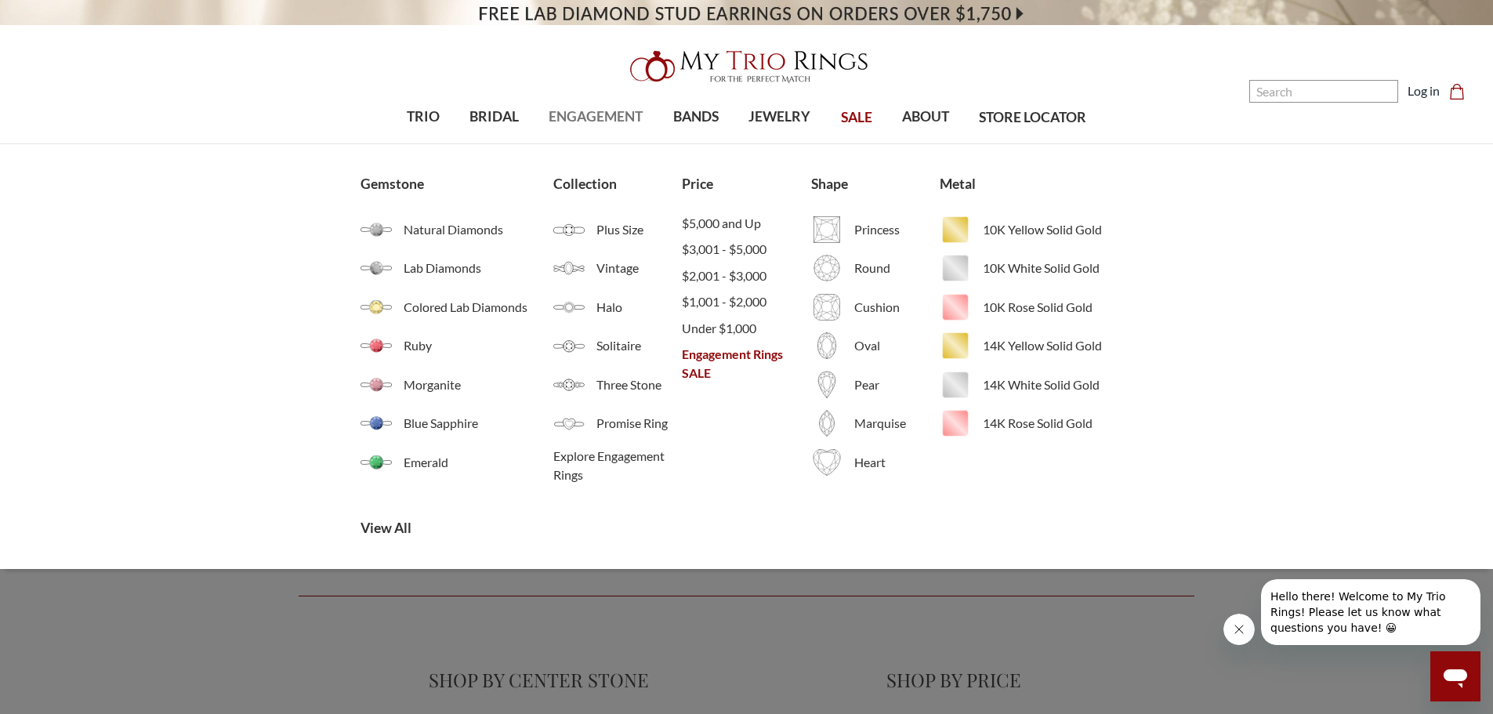
click at [597, 118] on span "ENGAGEMENT" at bounding box center [596, 117] width 94 height 20
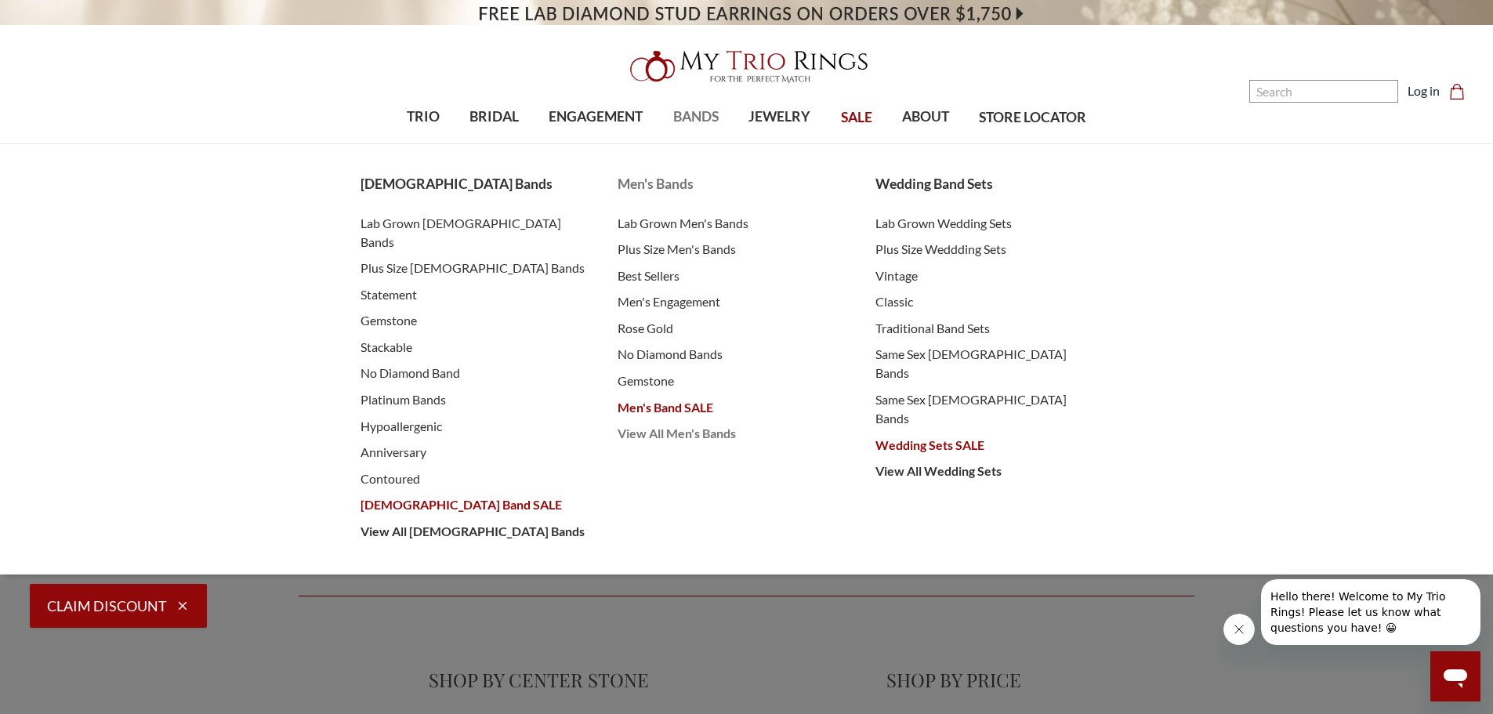
click at [655, 438] on span "View All Men's Bands" at bounding box center [731, 433] width 227 height 19
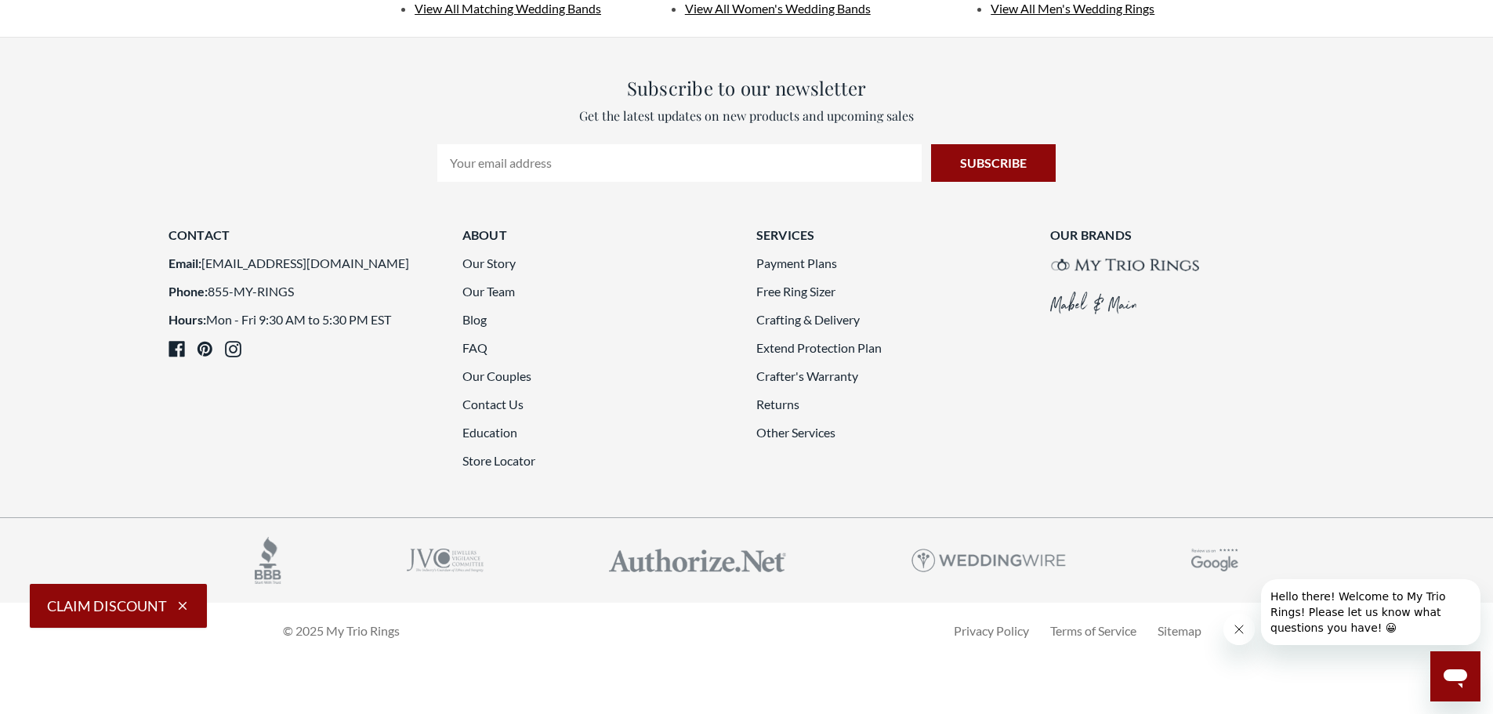
scroll to position [4312, 0]
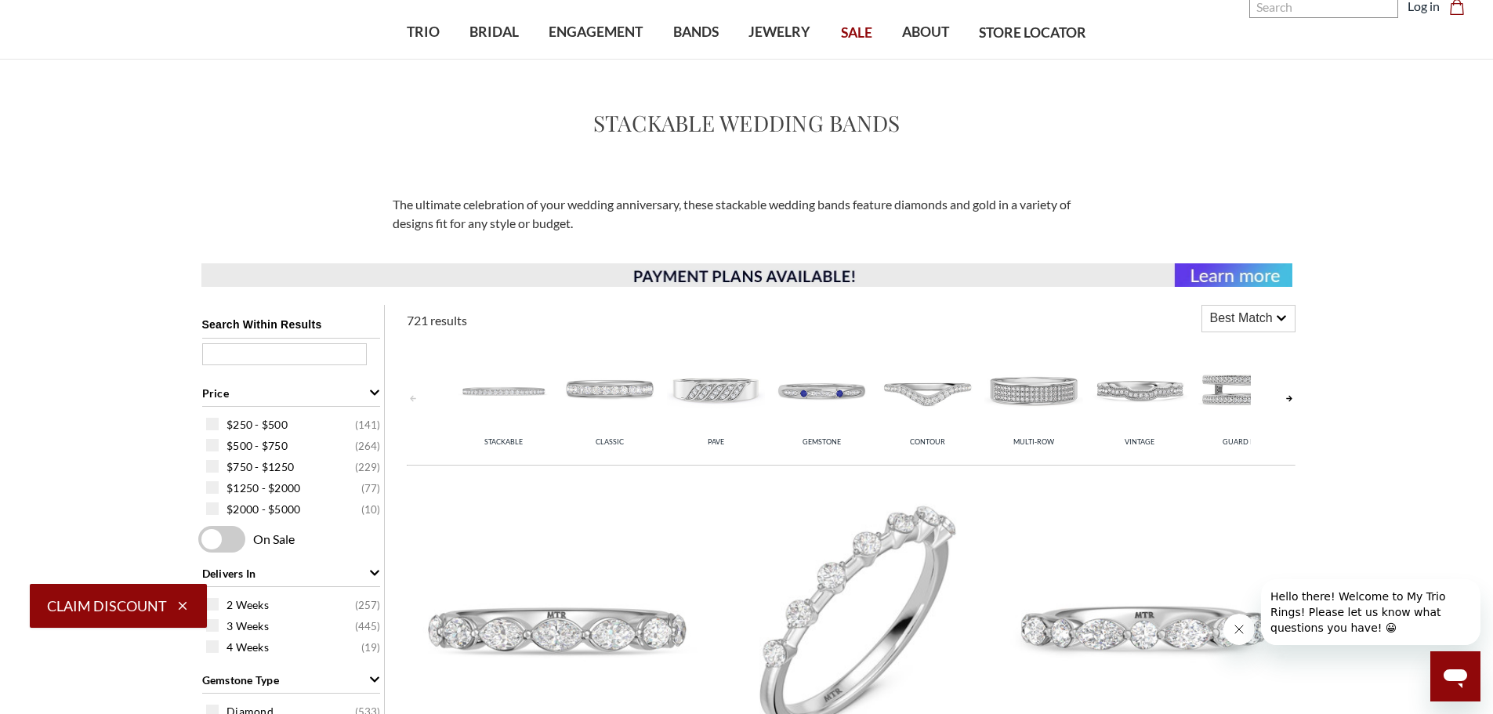
scroll to position [78, 0]
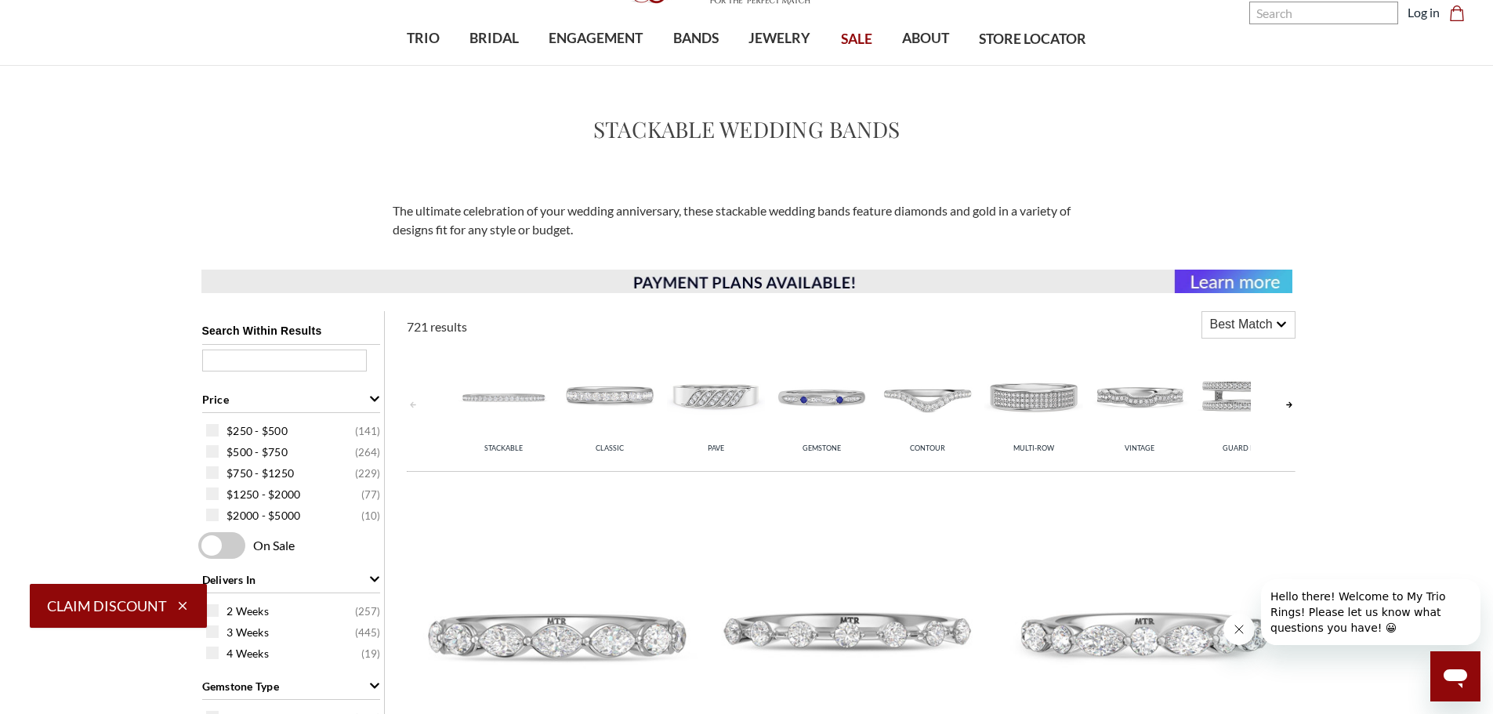
click at [1029, 407] on img at bounding box center [1034, 396] width 98 height 98
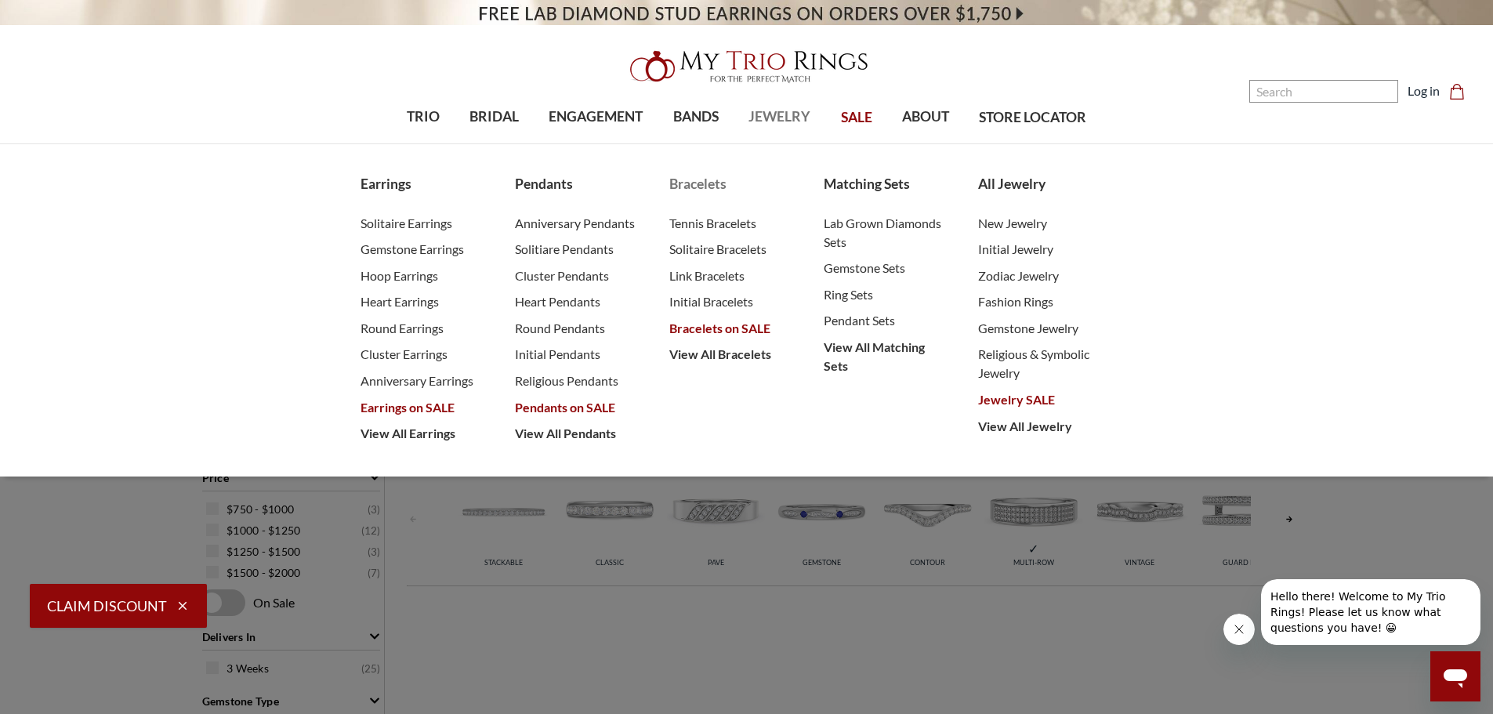
click at [710, 323] on span "Bracelets on SALE" at bounding box center [731, 328] width 123 height 19
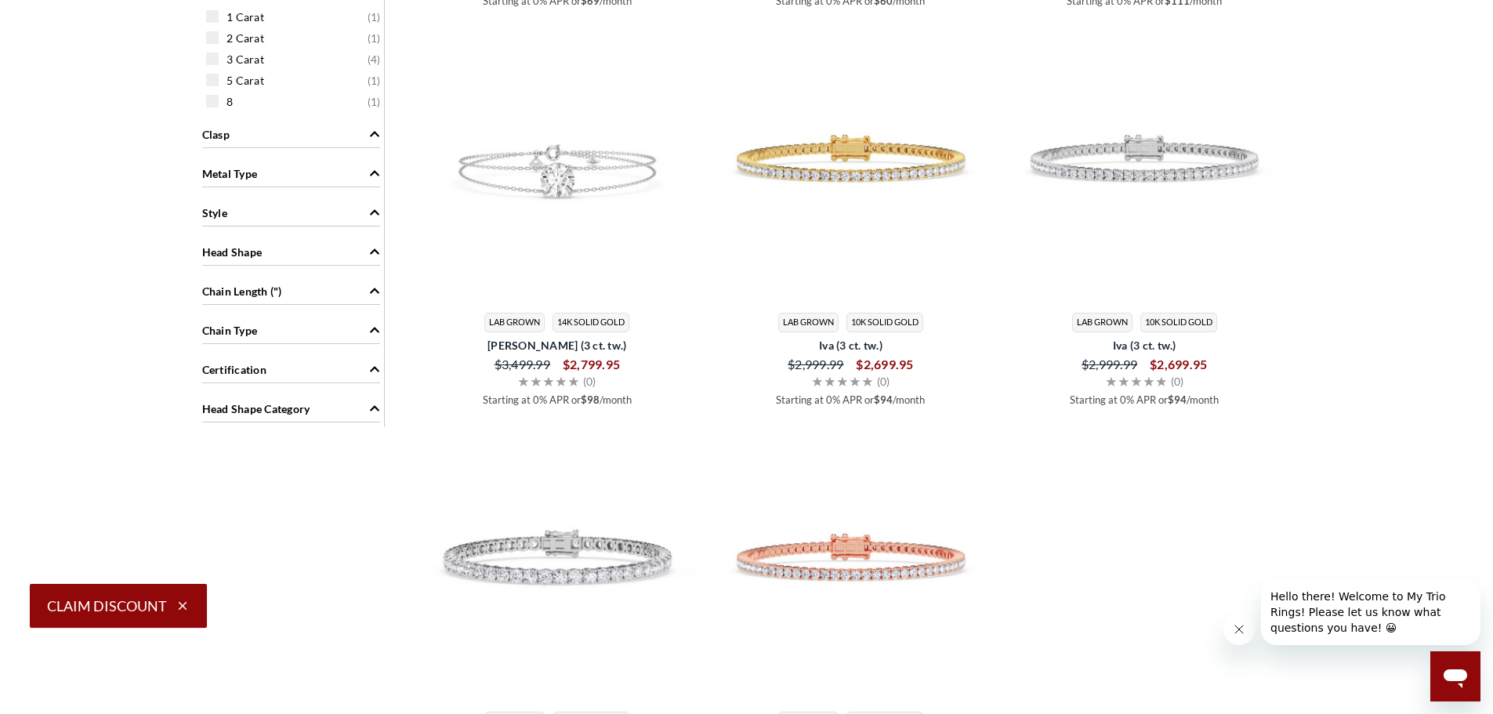
scroll to position [784, 0]
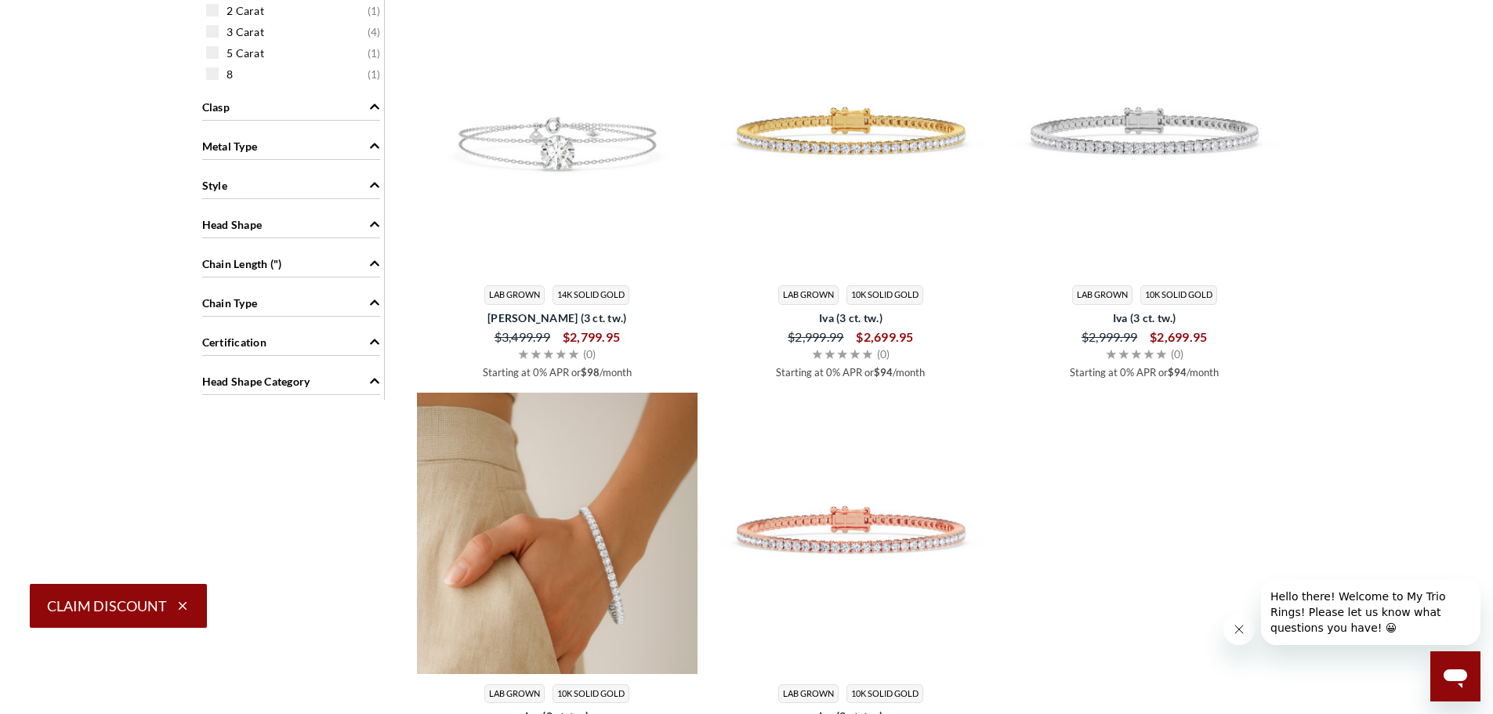
click at [569, 543] on img at bounding box center [557, 533] width 281 height 281
